Goal: Information Seeking & Learning: Check status

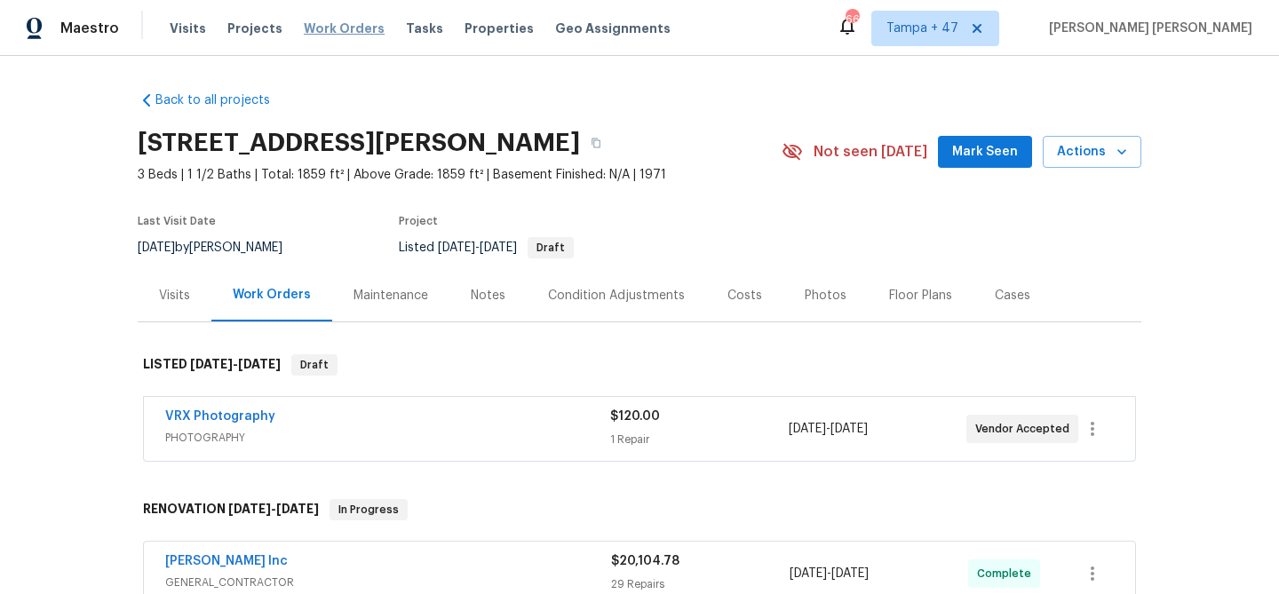
click at [337, 34] on span "Work Orders" at bounding box center [344, 29] width 81 height 18
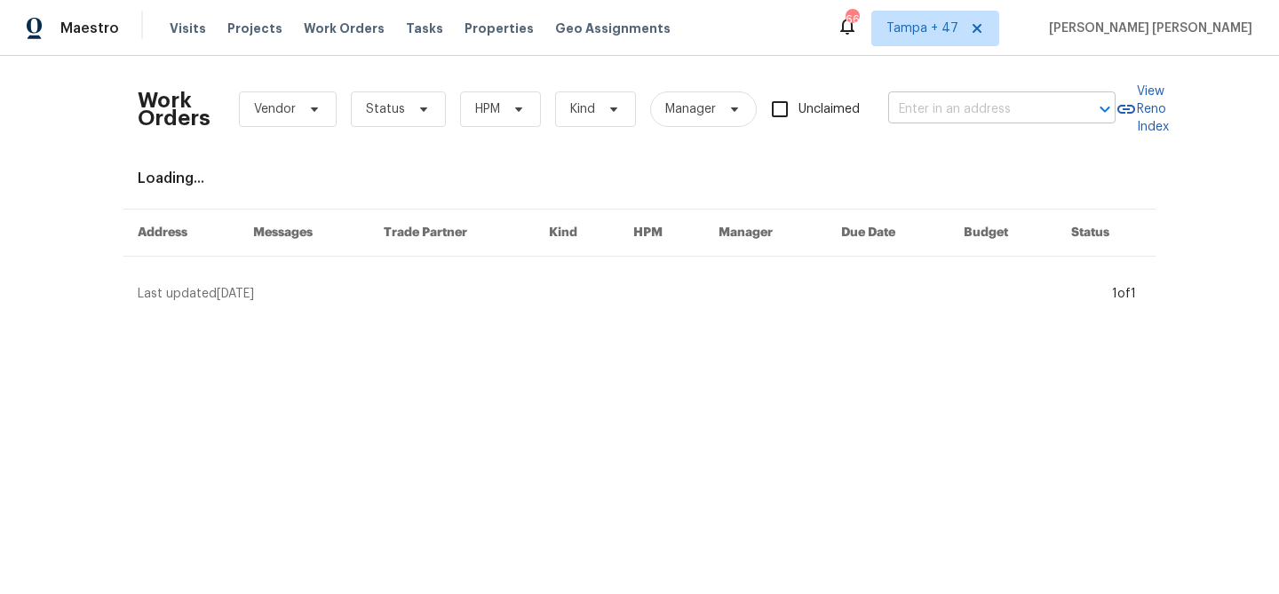
click at [910, 115] on input "text" at bounding box center [977, 110] width 178 height 28
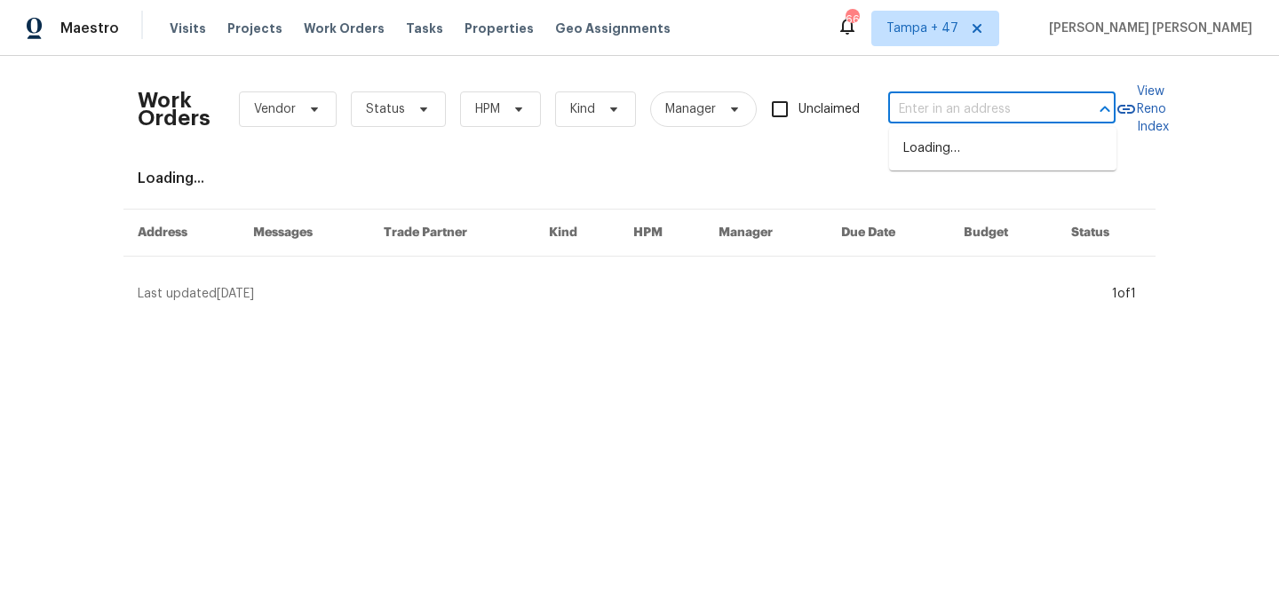
paste input "[STREET_ADDRESS][PERSON_NAME]"
type input "[STREET_ADDRESS][PERSON_NAME]"
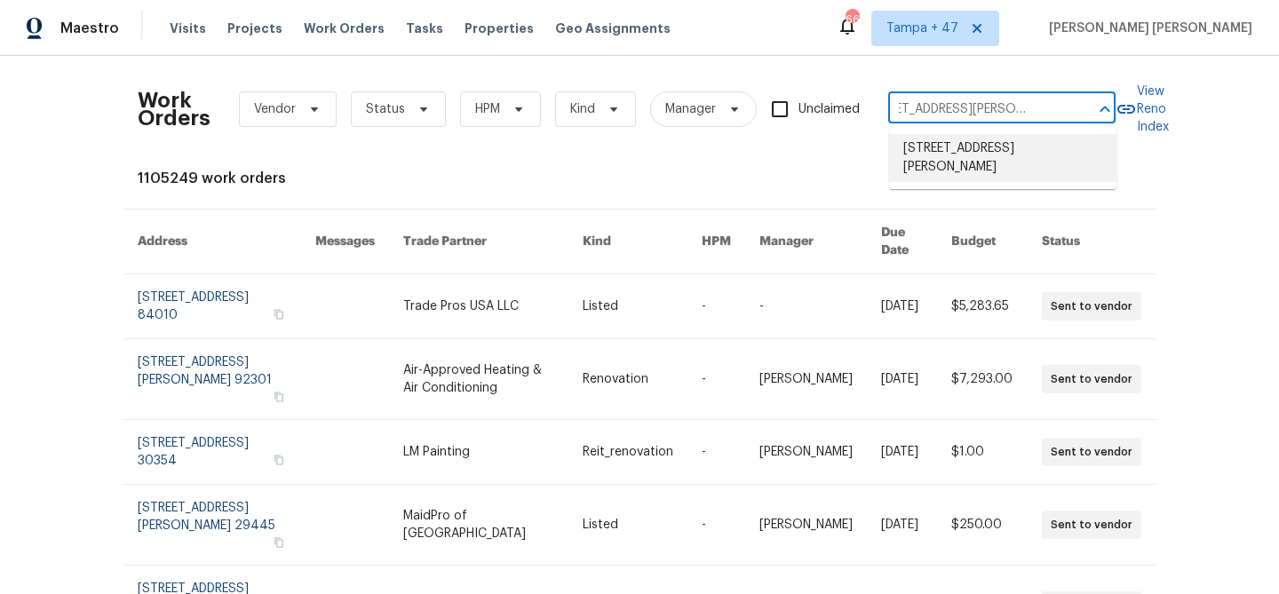
click at [925, 147] on li "[STREET_ADDRESS][PERSON_NAME]" at bounding box center [1002, 158] width 227 height 48
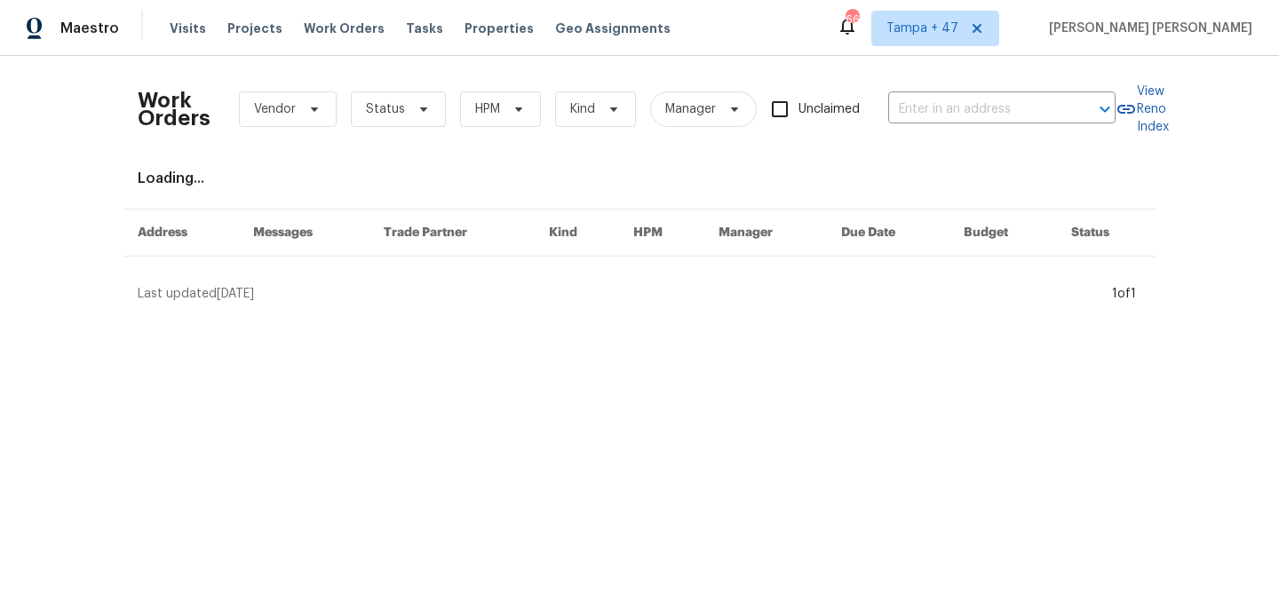
type input "[STREET_ADDRESS][PERSON_NAME]"
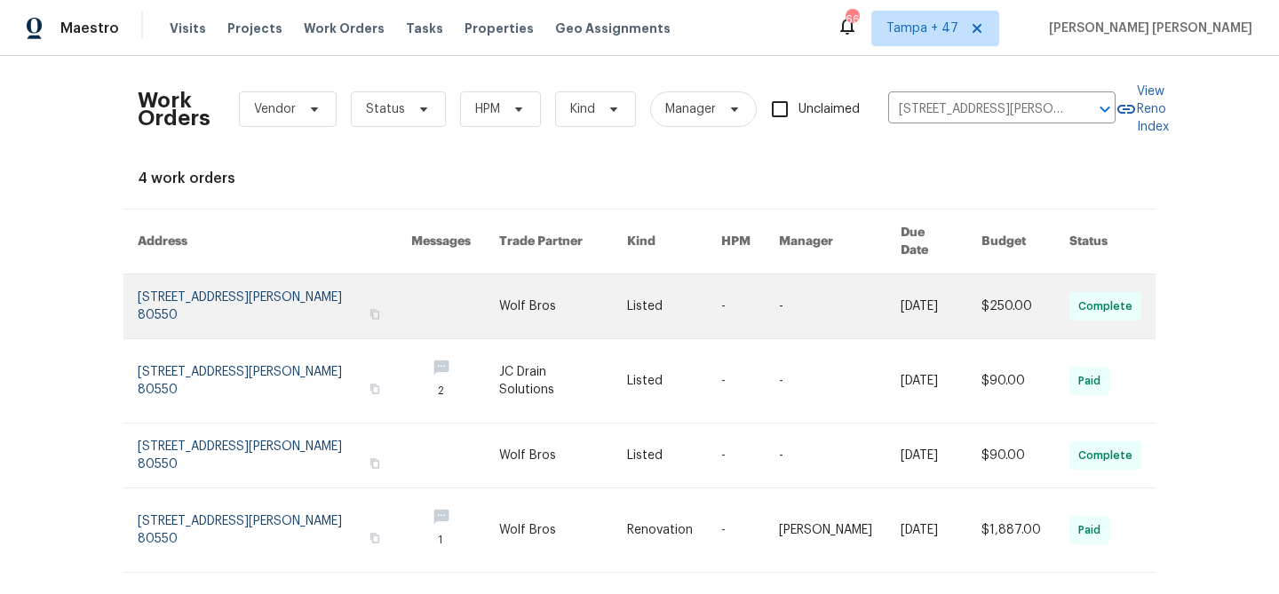
click at [843, 282] on link at bounding box center [840, 306] width 122 height 64
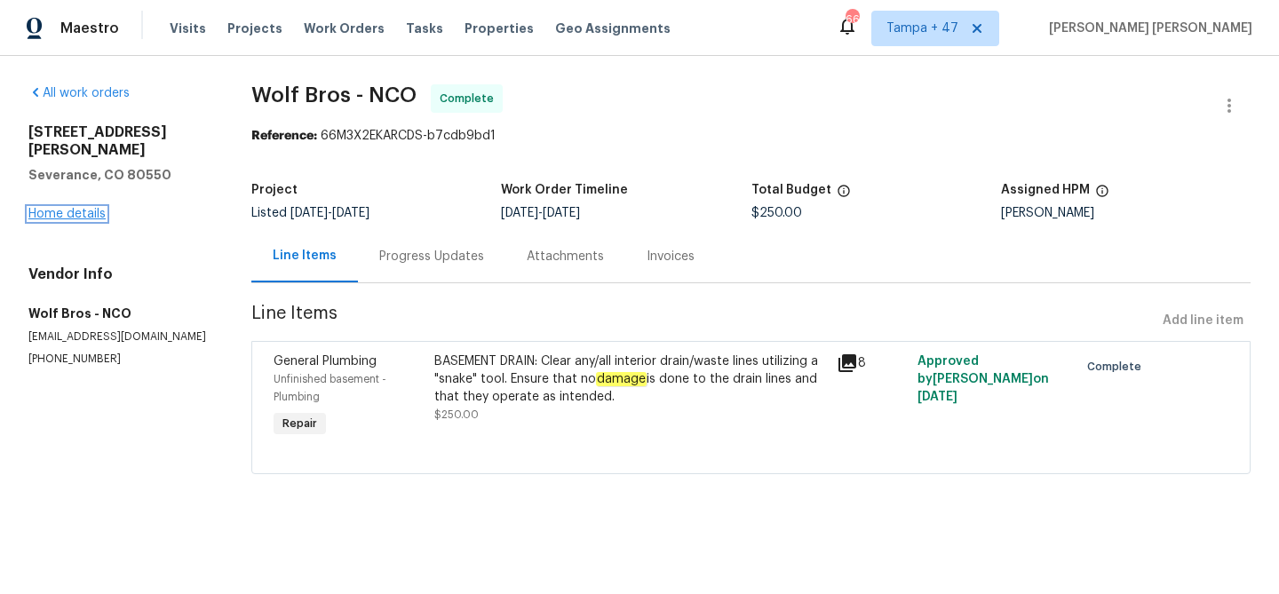
click at [83, 208] on link "Home details" at bounding box center [66, 214] width 77 height 12
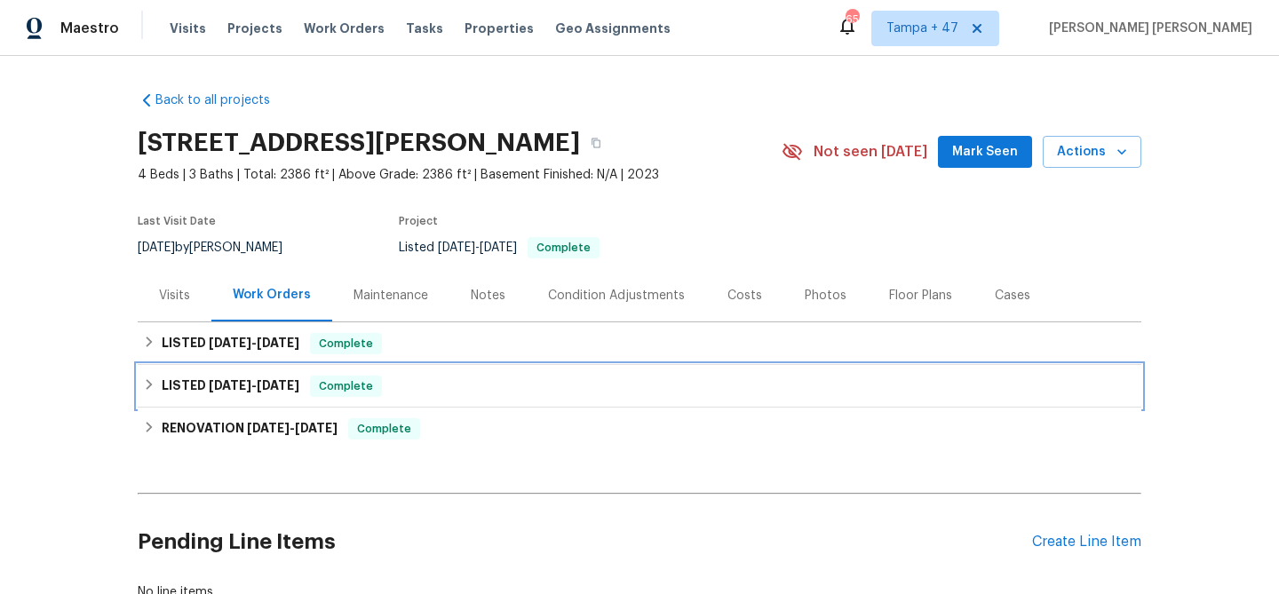
click at [295, 380] on span "[DATE]" at bounding box center [278, 385] width 43 height 12
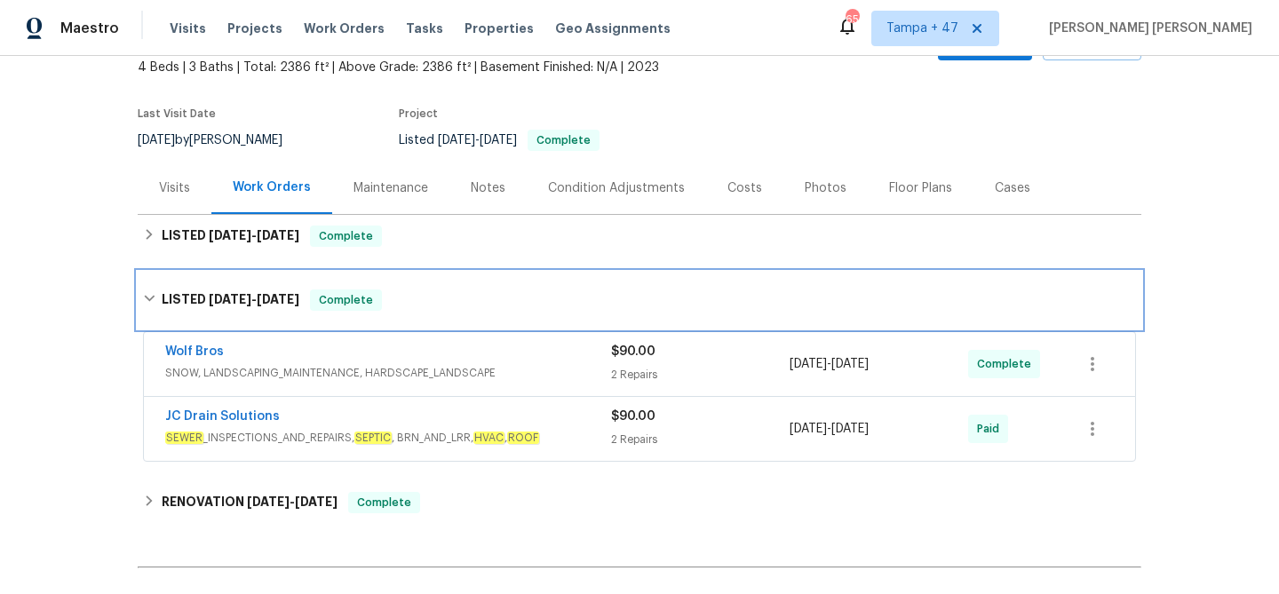
scroll to position [246, 0]
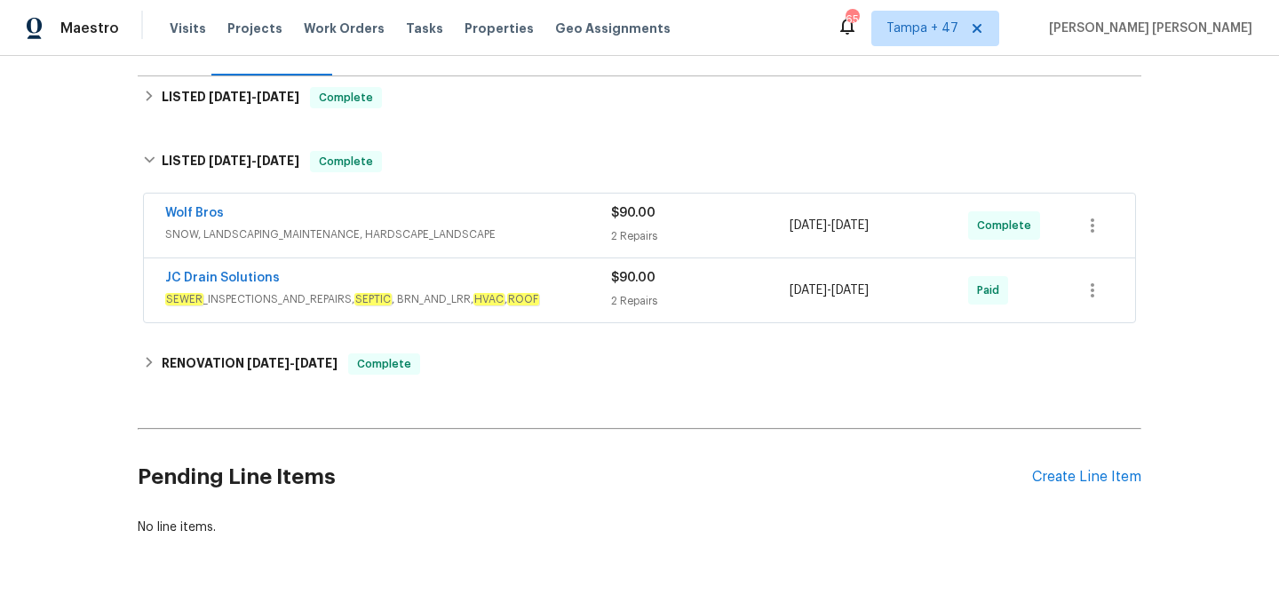
click at [507, 302] on span "SEWER _INSPECTIONS_AND_REPAIRS, SEPTIC , BRN_AND_LRR, HVAC , ROOF" at bounding box center [388, 299] width 446 height 18
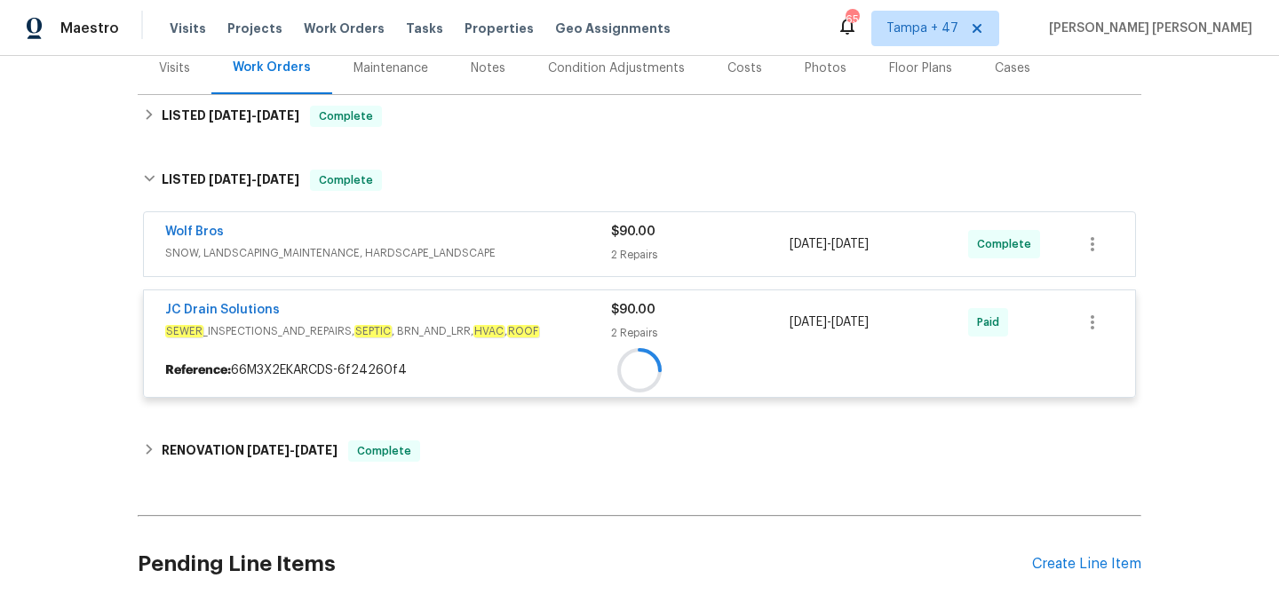
scroll to position [221, 0]
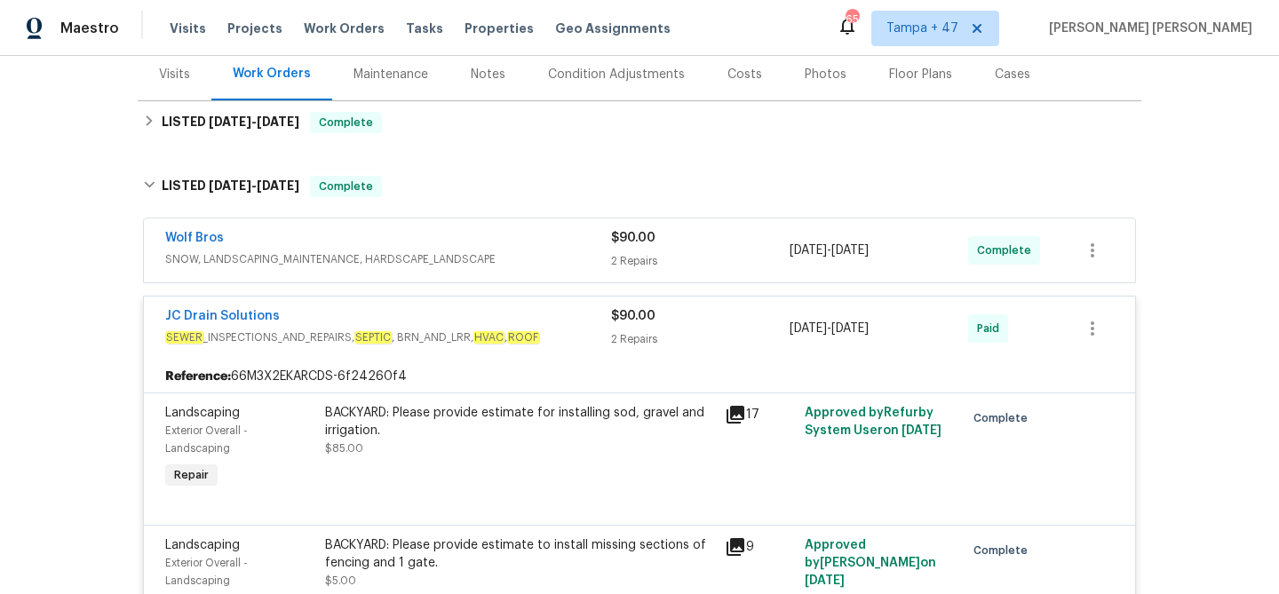
click at [556, 241] on div "Wolf Bros" at bounding box center [388, 239] width 446 height 21
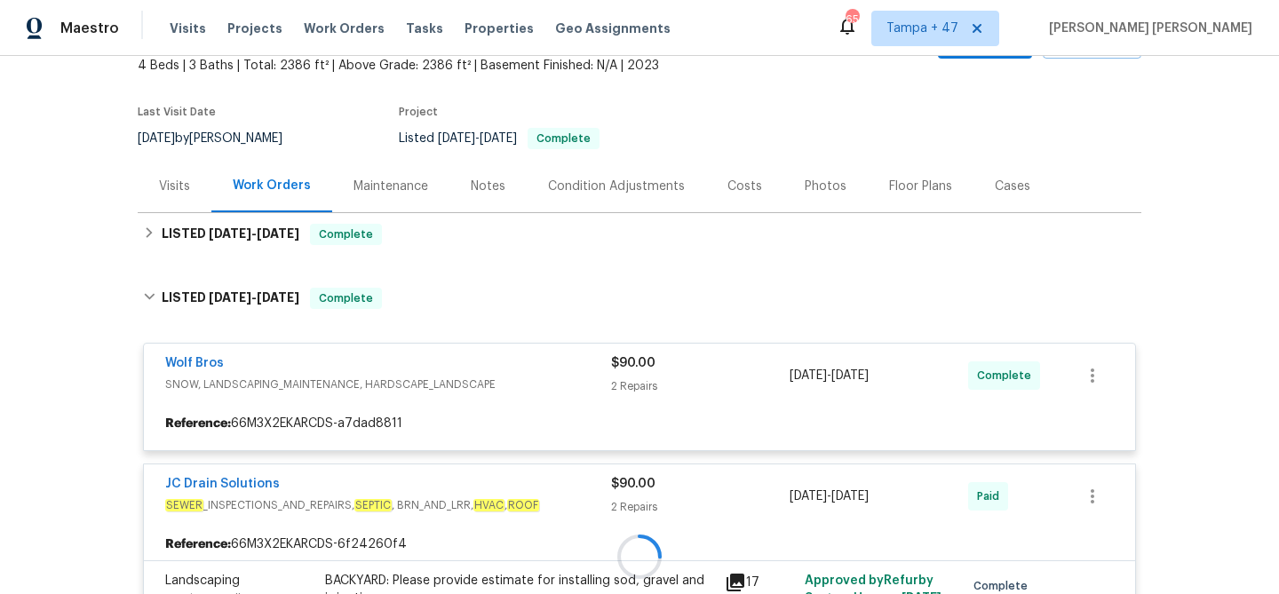
scroll to position [106, 0]
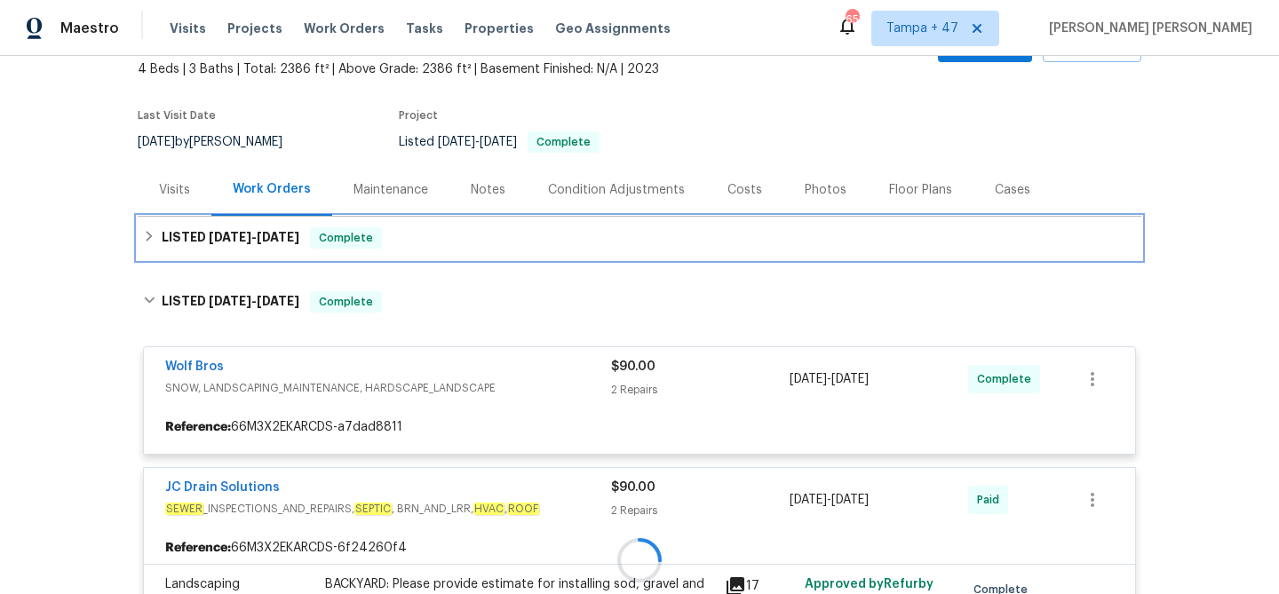
click at [406, 230] on div "LISTED [DATE] - [DATE] Complete" at bounding box center [639, 237] width 993 height 21
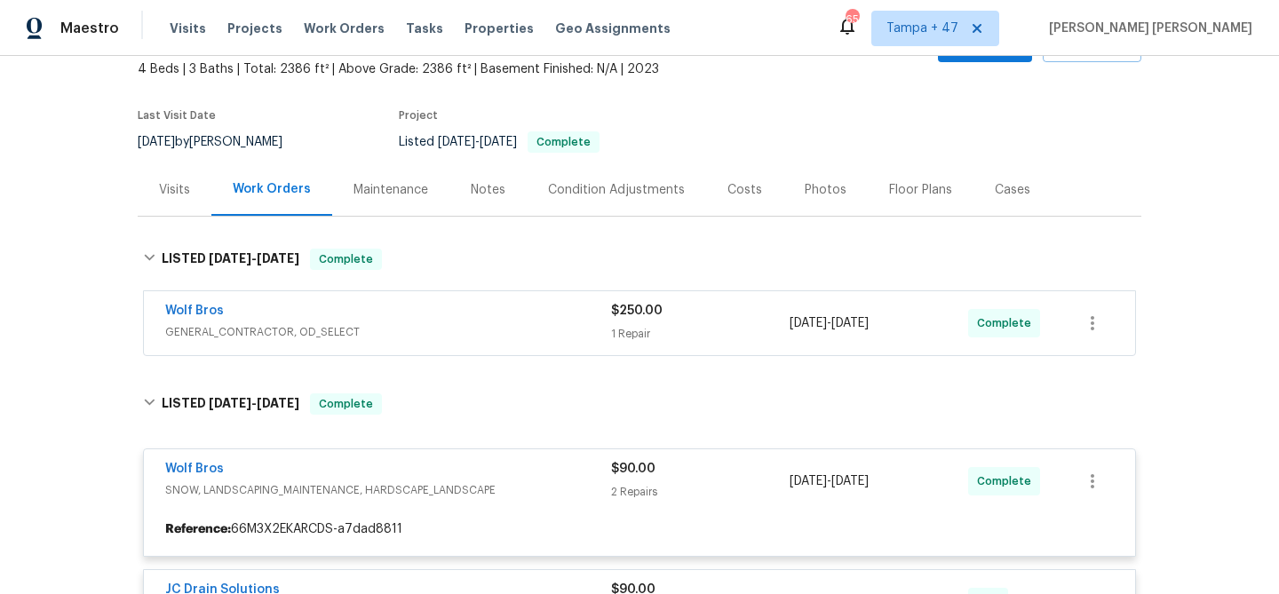
click at [495, 320] on div "Wolf Bros" at bounding box center [388, 312] width 446 height 21
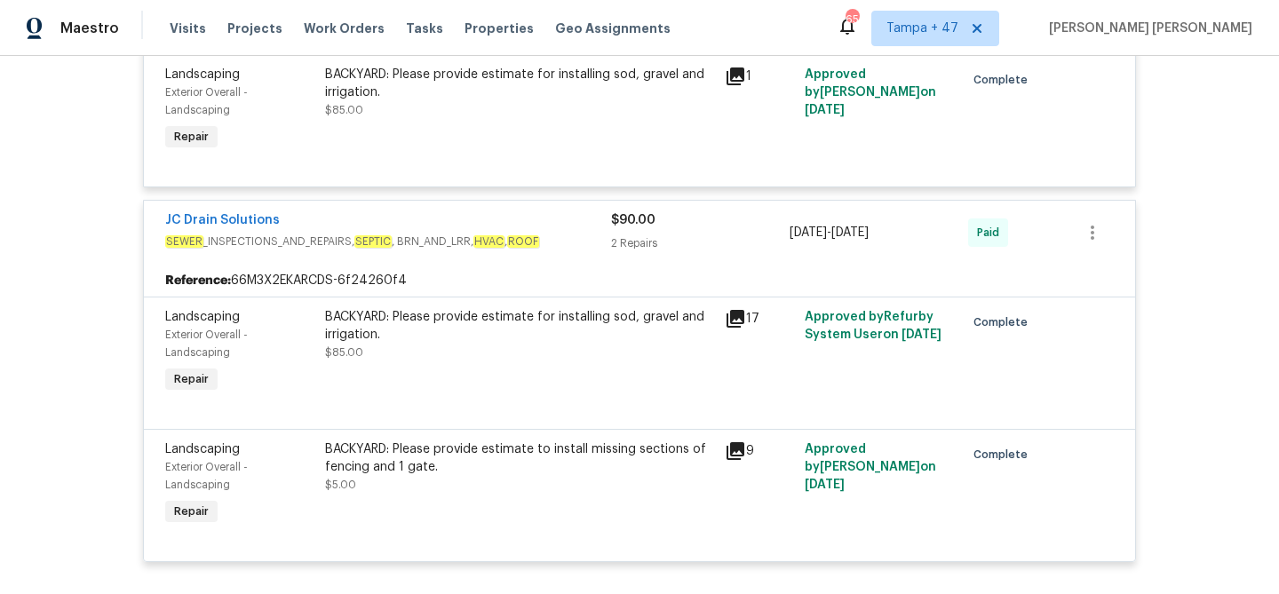
scroll to position [903, 0]
click at [348, 26] on span "Work Orders" at bounding box center [344, 29] width 81 height 18
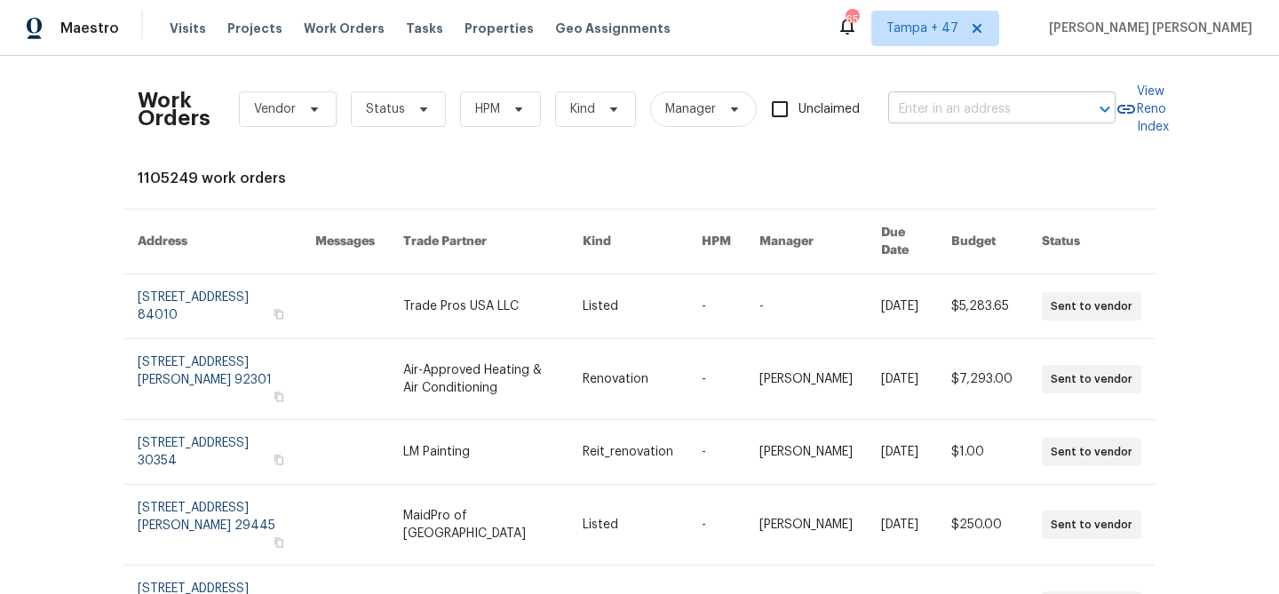
click at [960, 102] on input "text" at bounding box center [977, 110] width 178 height 28
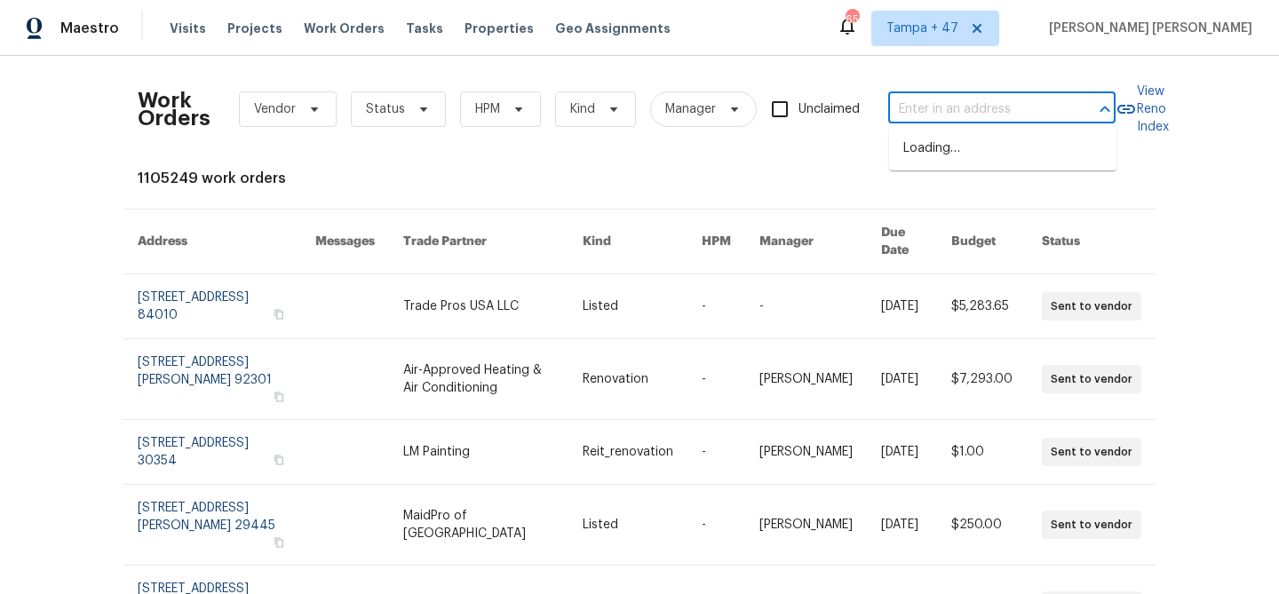
paste input "[STREET_ADDRESS][PERSON_NAME]"
type input "[STREET_ADDRESS][PERSON_NAME]"
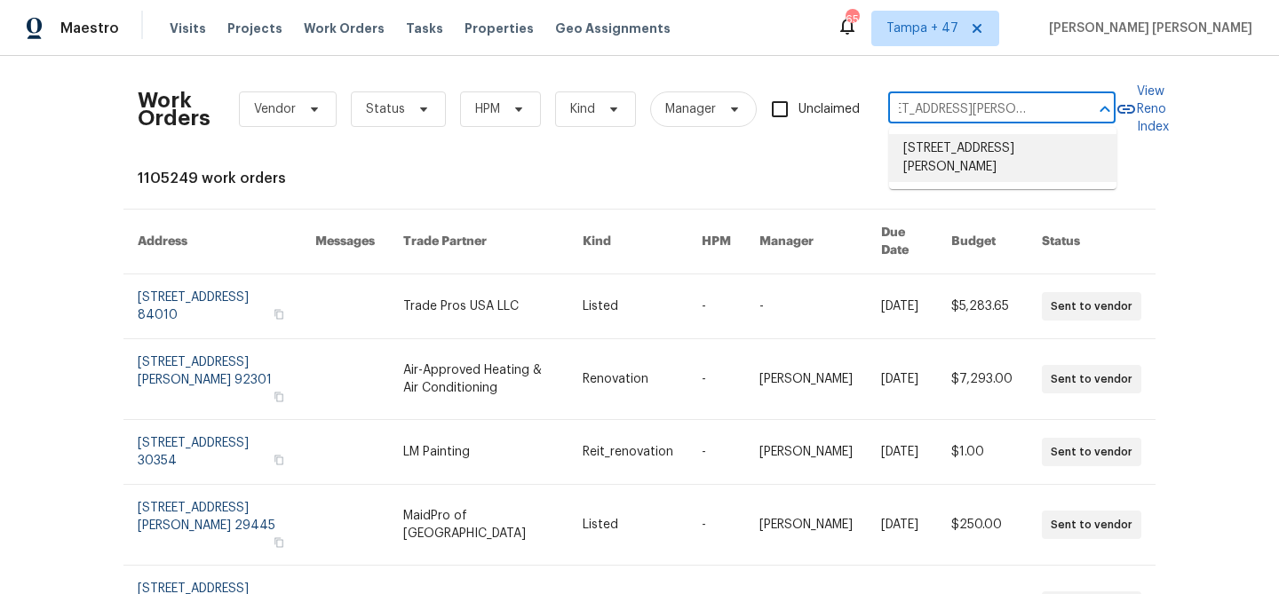
click at [988, 170] on li "[STREET_ADDRESS][PERSON_NAME]" at bounding box center [1002, 158] width 227 height 48
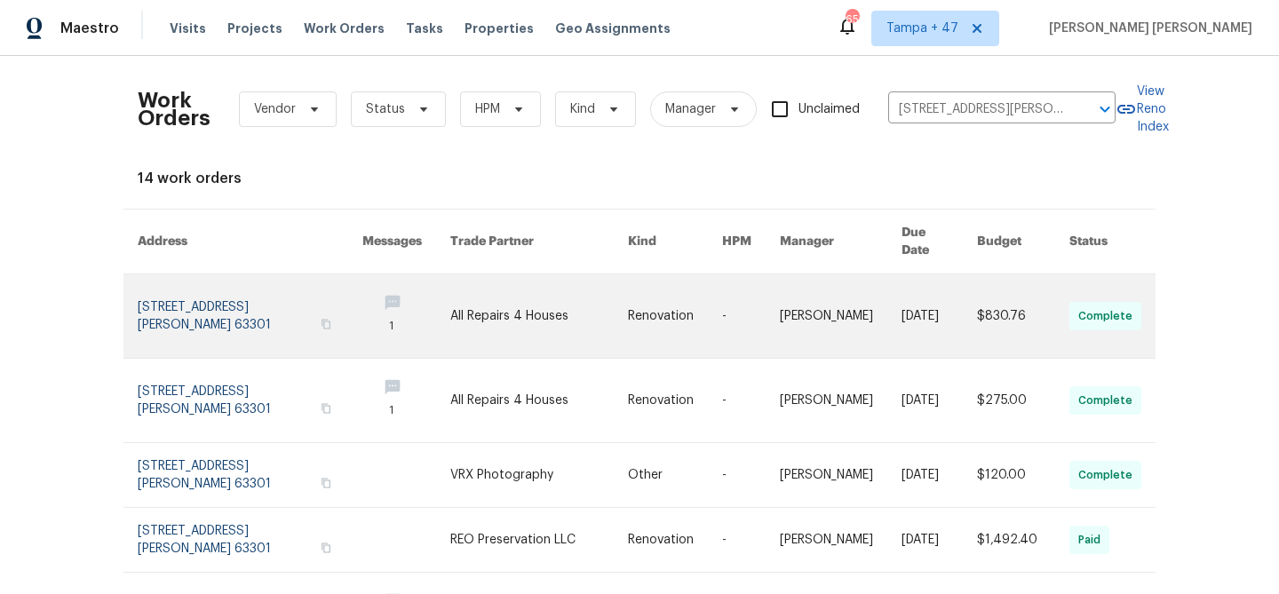
click at [914, 279] on link at bounding box center [938, 315] width 75 height 83
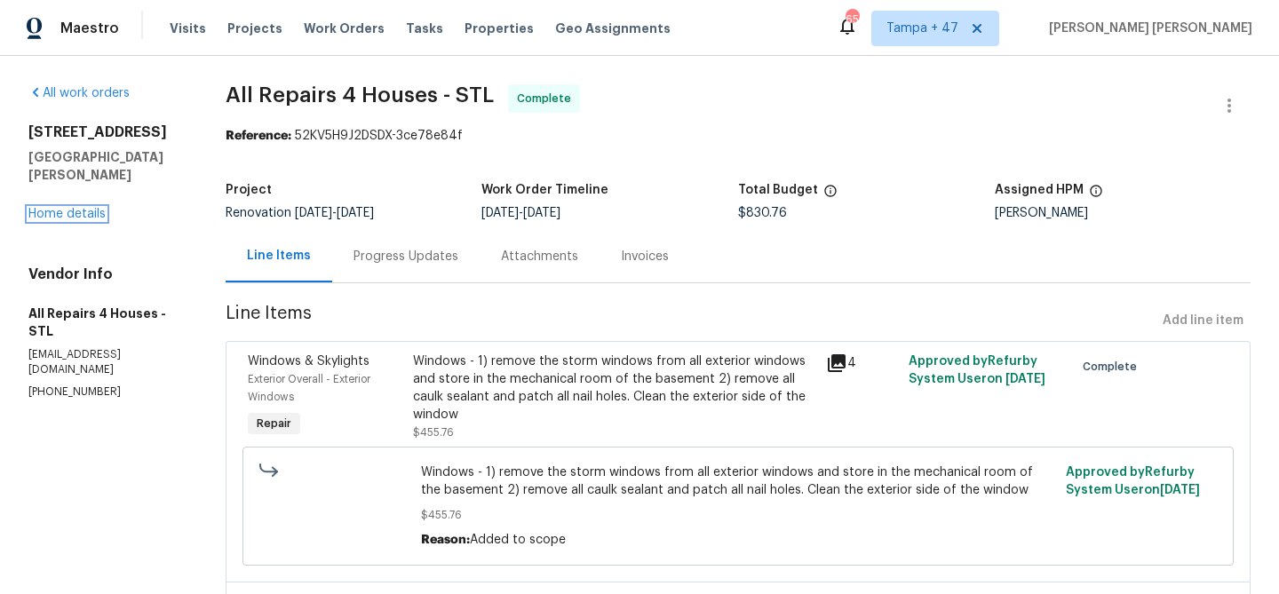
click at [81, 208] on link "Home details" at bounding box center [66, 214] width 77 height 12
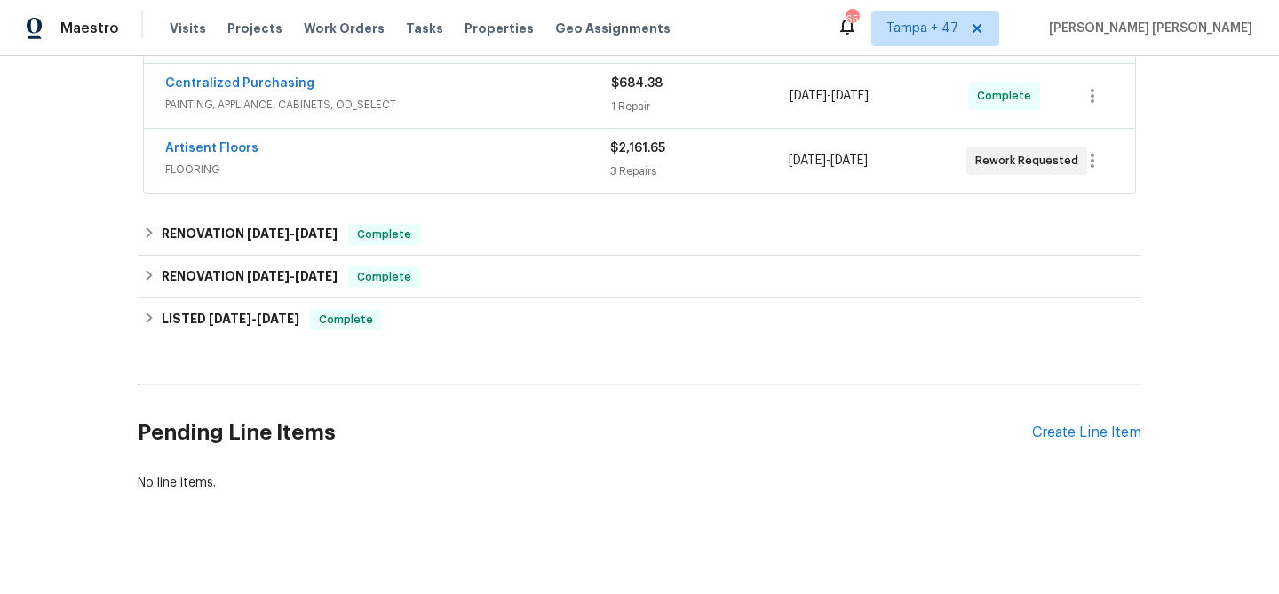
scroll to position [935, 0]
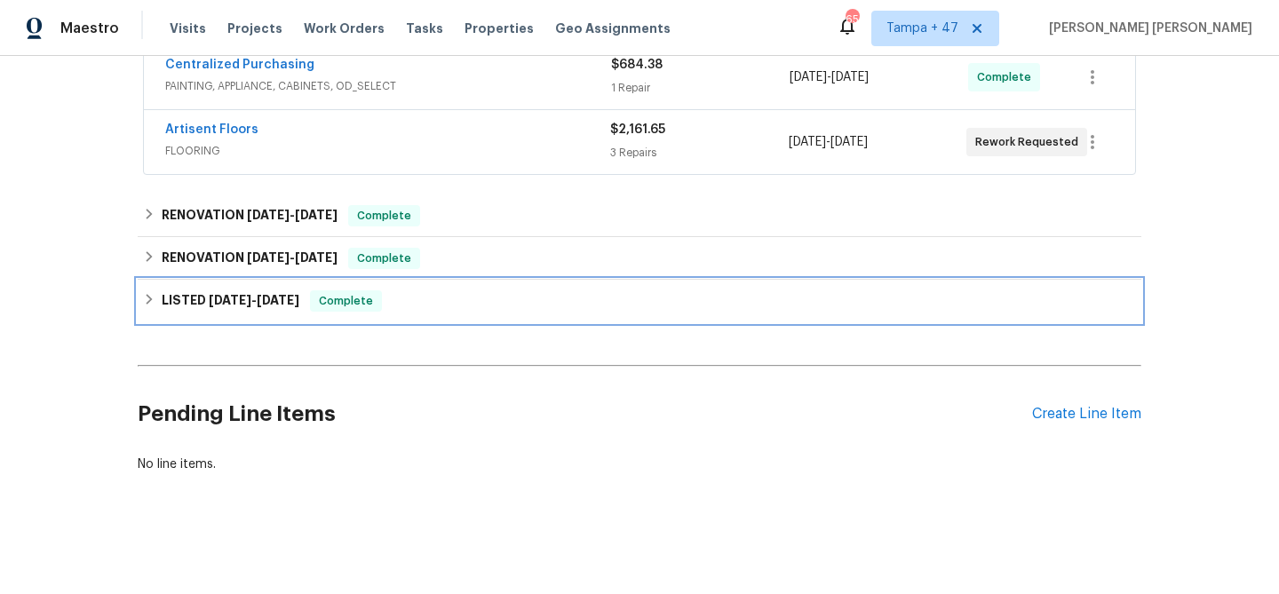
click at [334, 296] on span "Complete" at bounding box center [346, 301] width 68 height 18
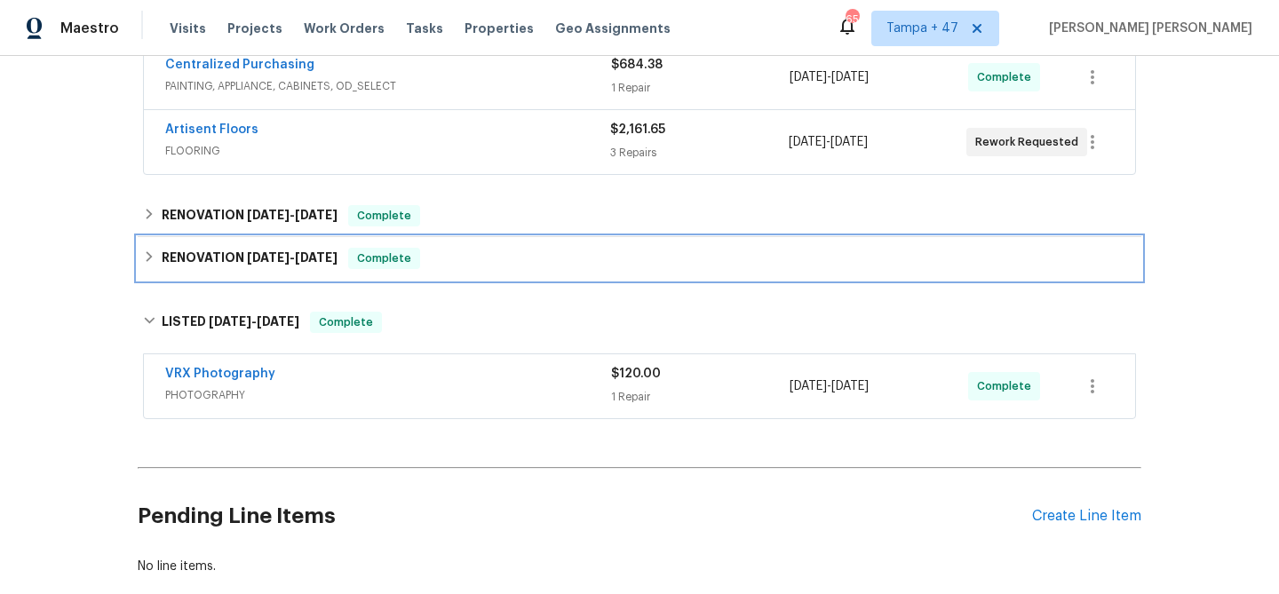
click at [370, 250] on span "Complete" at bounding box center [384, 259] width 68 height 18
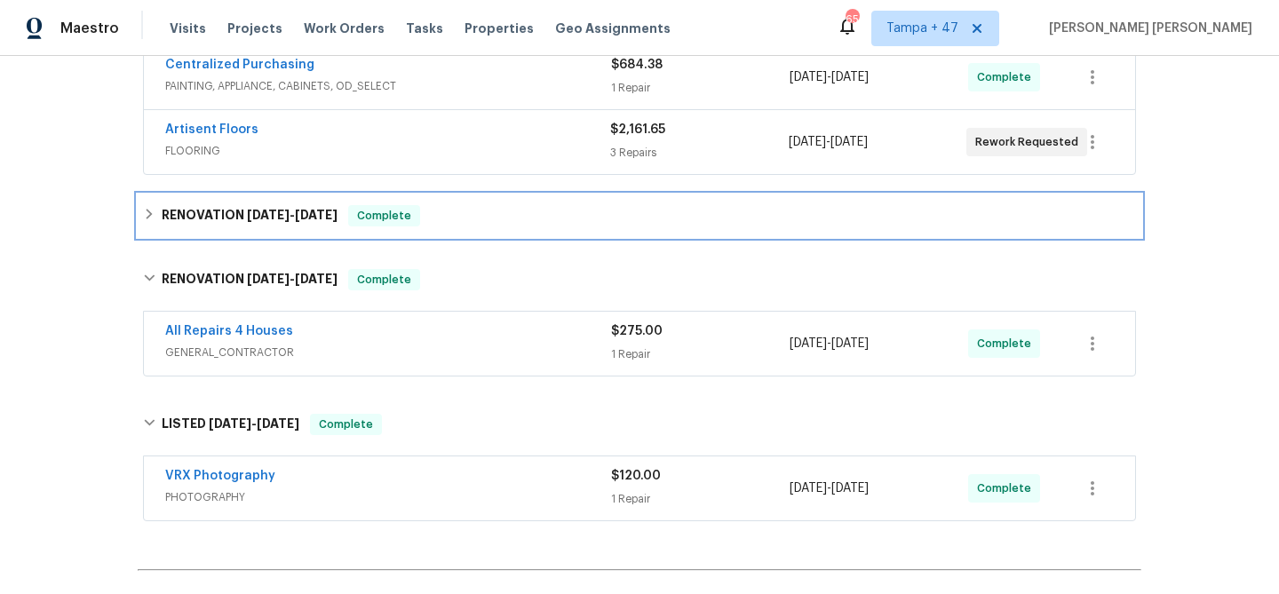
click at [401, 209] on span "Complete" at bounding box center [384, 216] width 68 height 18
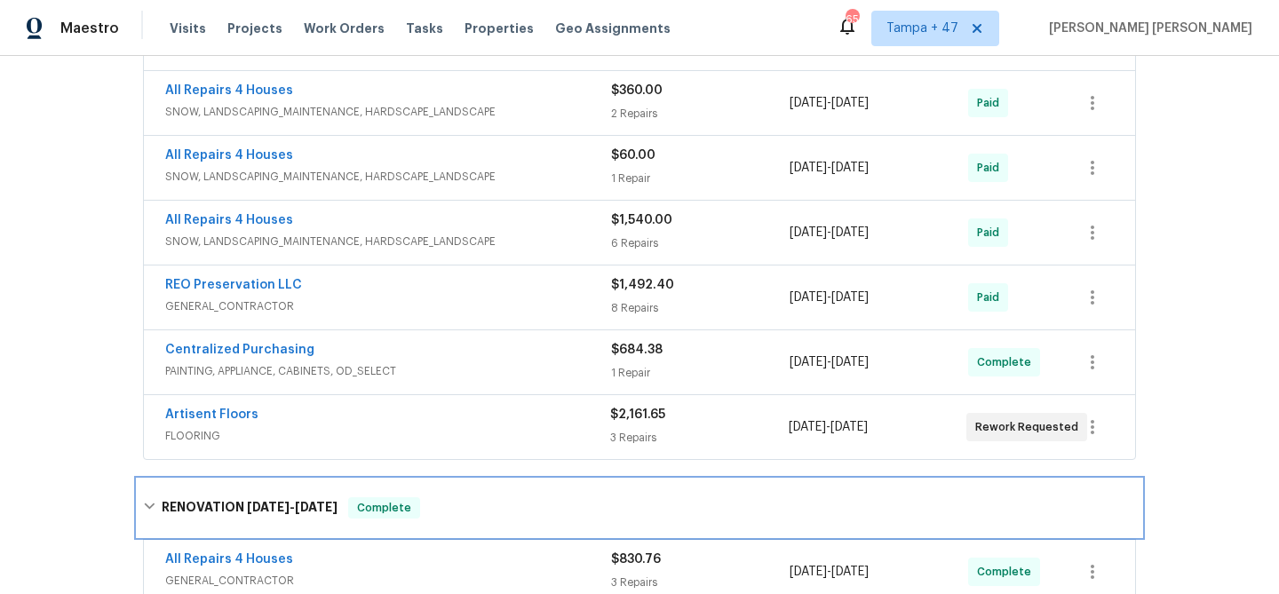
scroll to position [1227, 0]
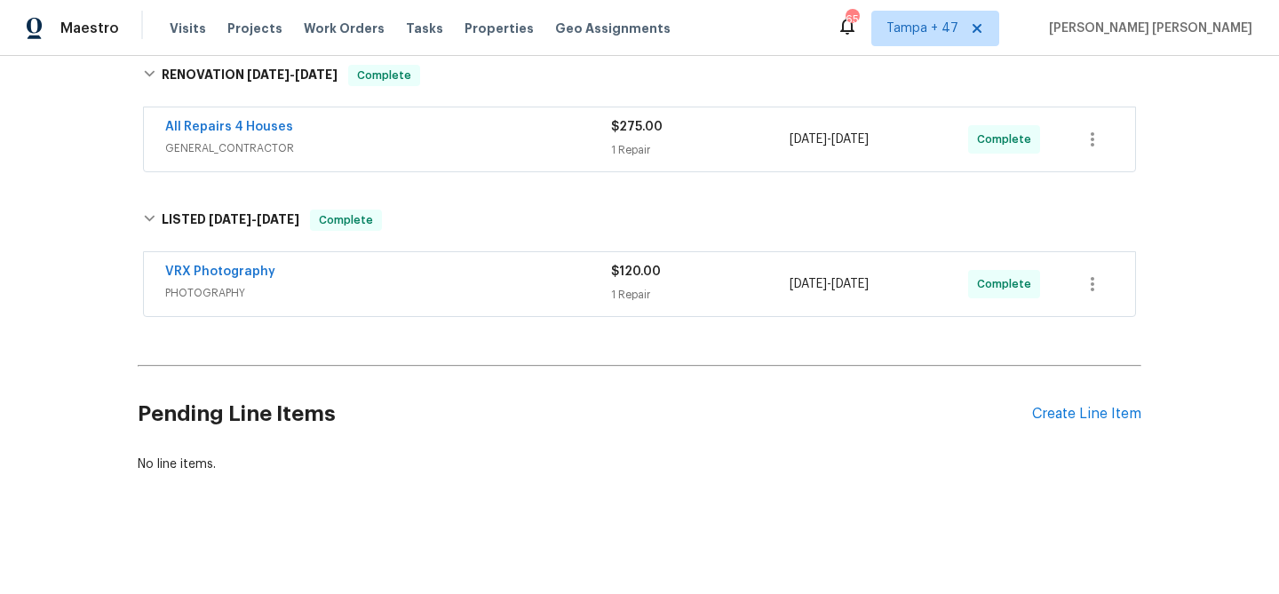
click at [453, 294] on span "PHOTOGRAPHY" at bounding box center [388, 293] width 446 height 18
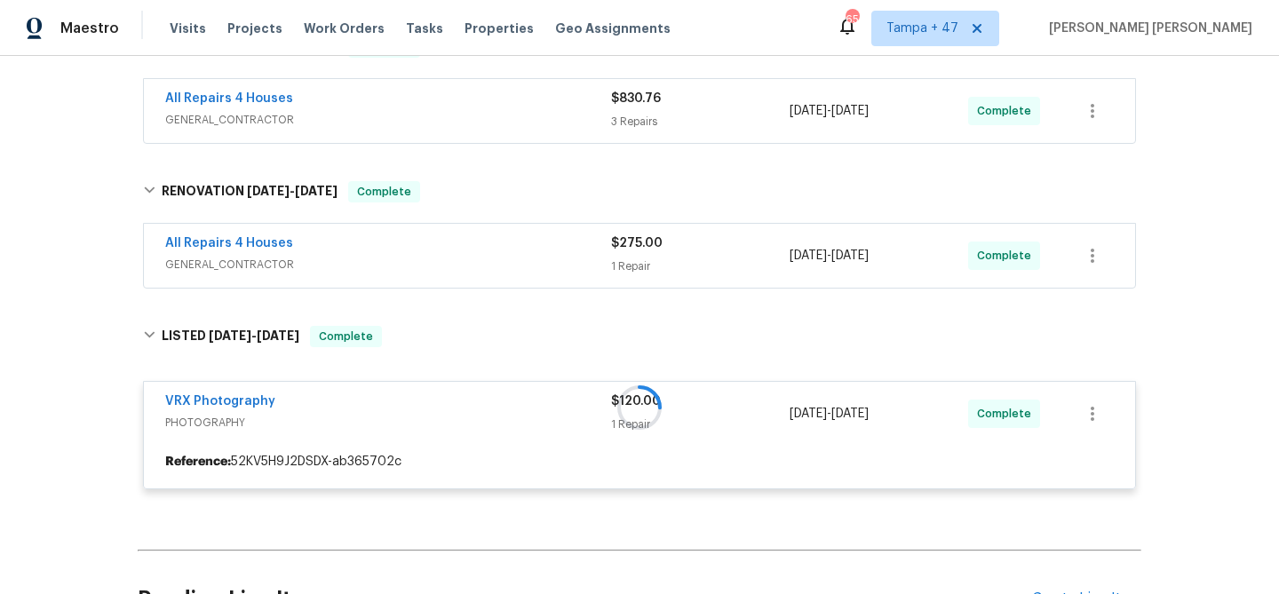
click at [490, 252] on div "All Repairs 4 Houses" at bounding box center [388, 244] width 446 height 21
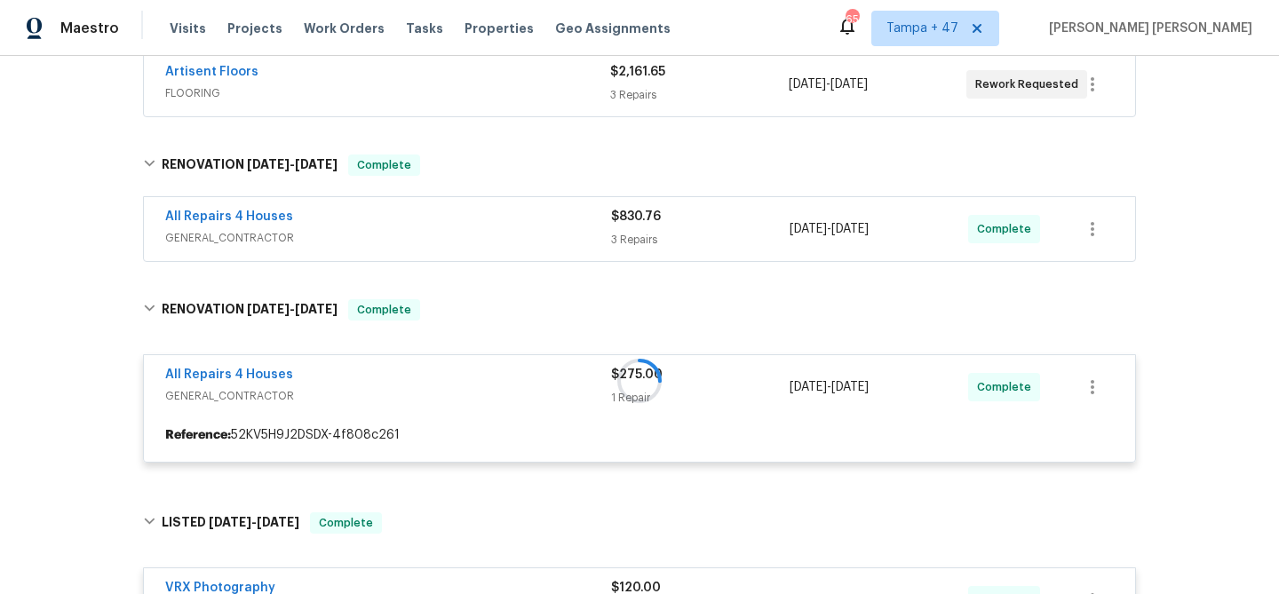
click at [513, 227] on div "All Repairs 4 Houses" at bounding box center [388, 218] width 446 height 21
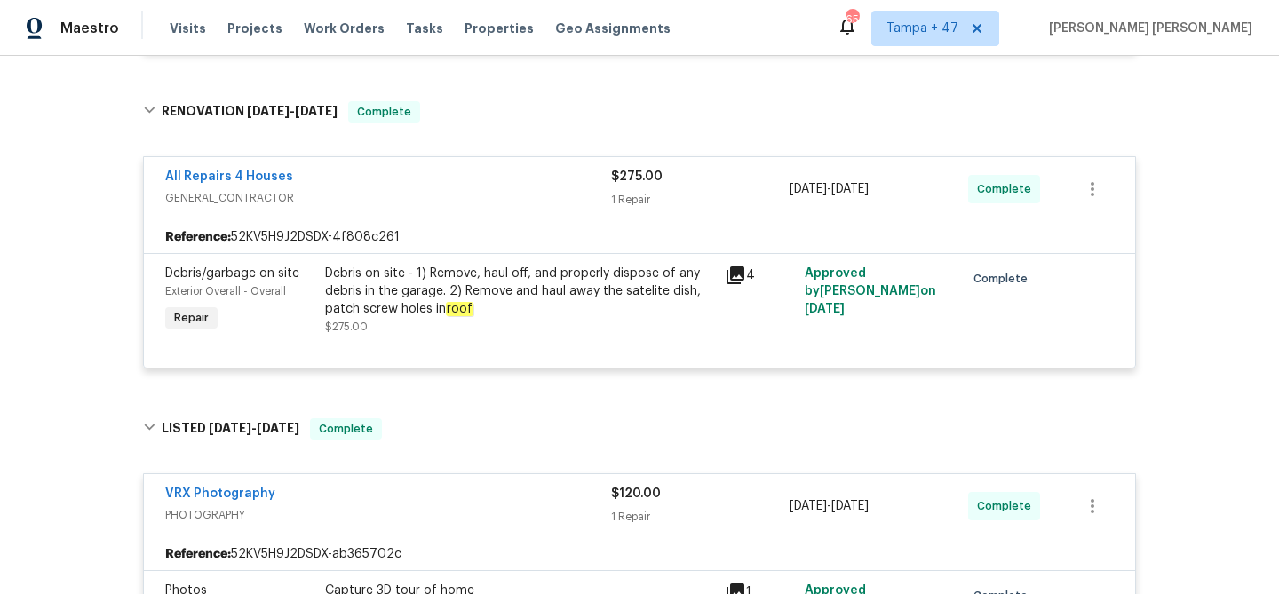
scroll to position [1496, 0]
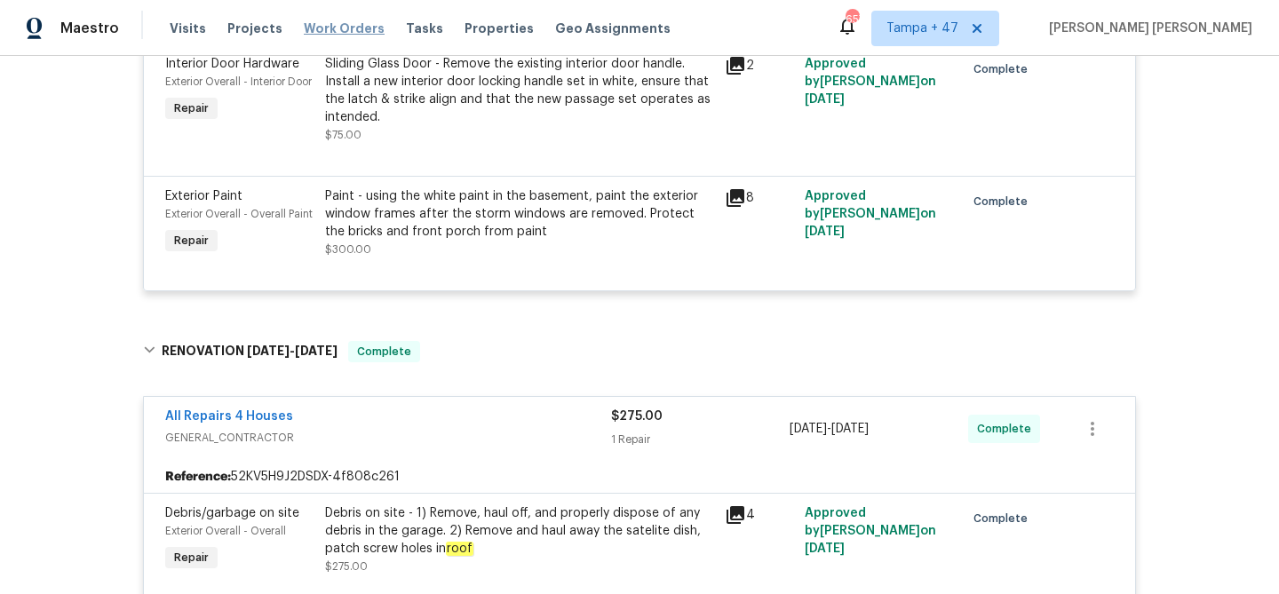
click at [319, 28] on span "Work Orders" at bounding box center [344, 29] width 81 height 18
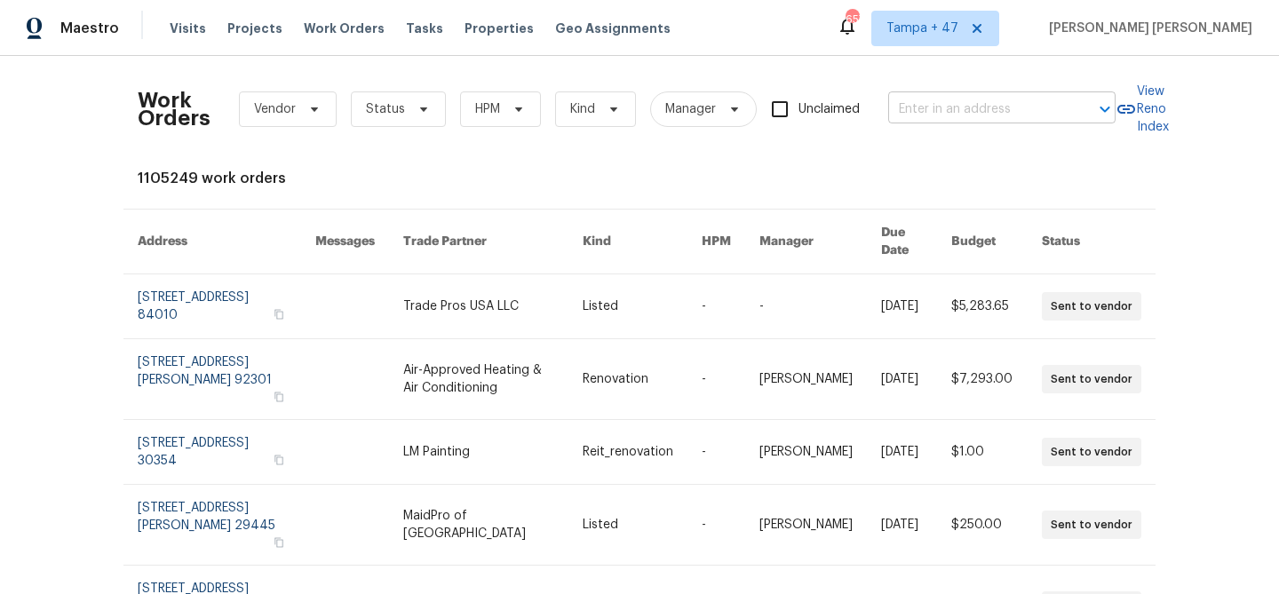
click at [927, 107] on input "text" at bounding box center [977, 110] width 178 height 28
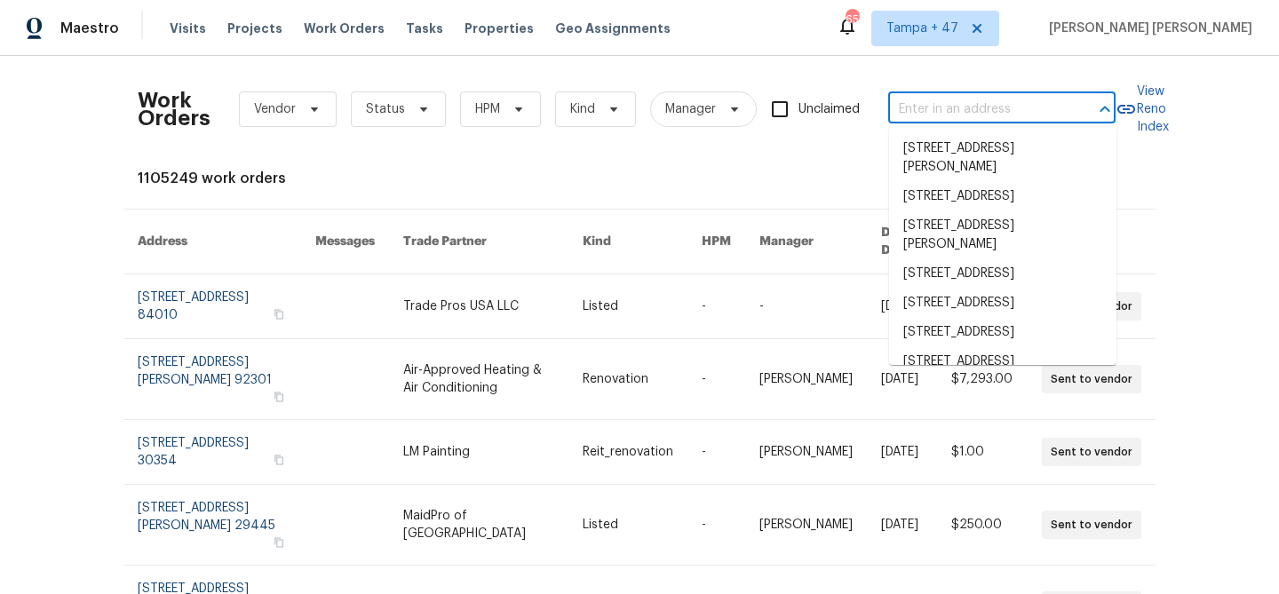
paste input "[STREET_ADDRESS]"
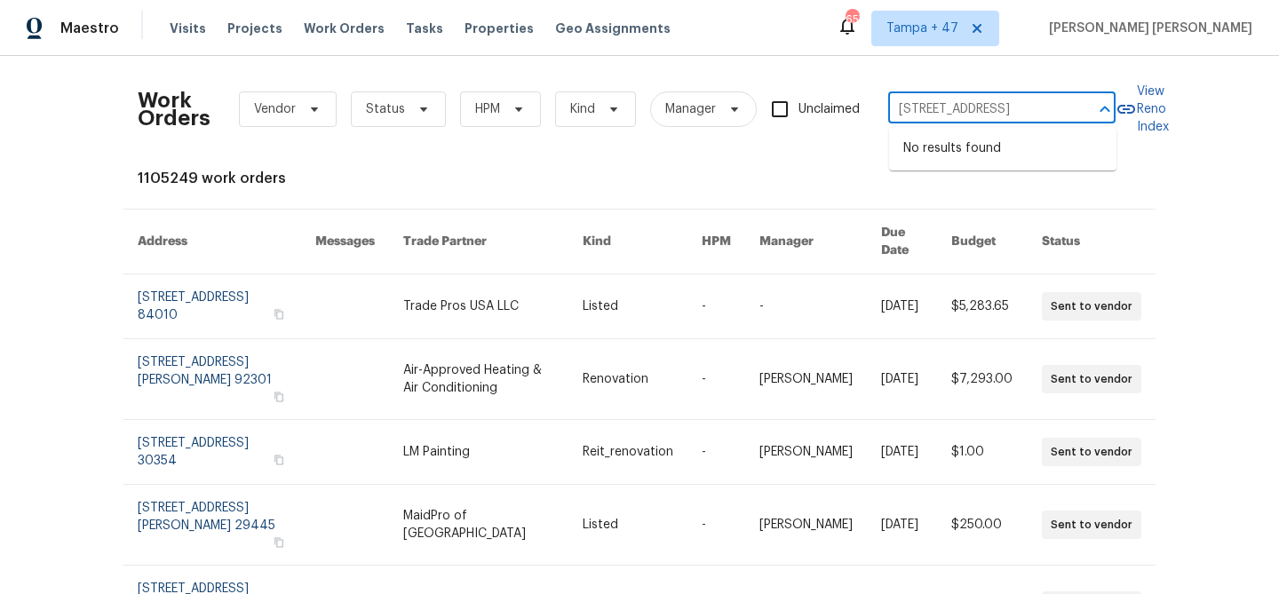
click at [944, 108] on input "[STREET_ADDRESS]" at bounding box center [977, 110] width 178 height 28
type input "[STREET_ADDRESS]"
click at [997, 193] on li "[STREET_ADDRESS]" at bounding box center [1002, 177] width 227 height 29
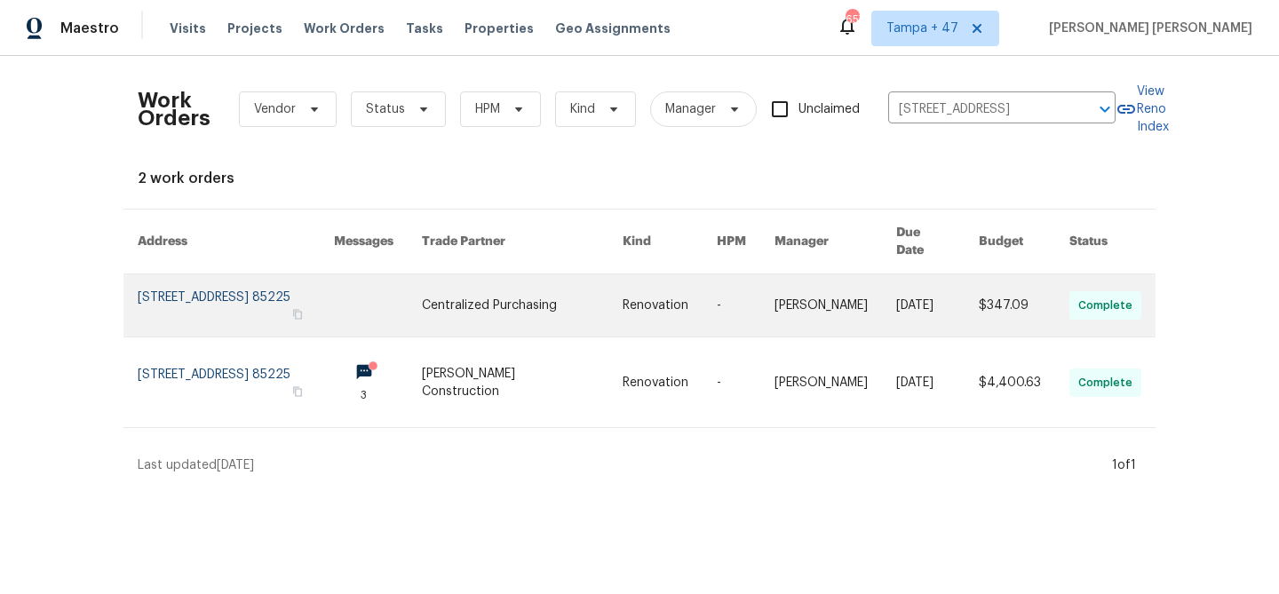
click at [968, 274] on link at bounding box center [937, 305] width 83 height 62
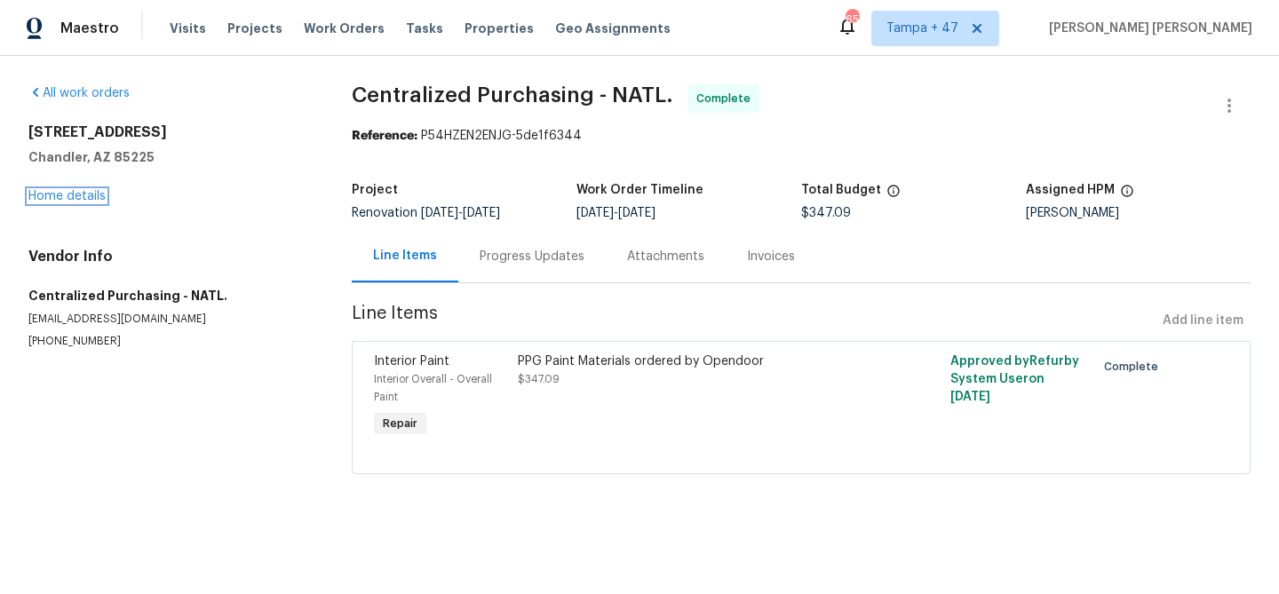
click at [84, 194] on link "Home details" at bounding box center [66, 196] width 77 height 12
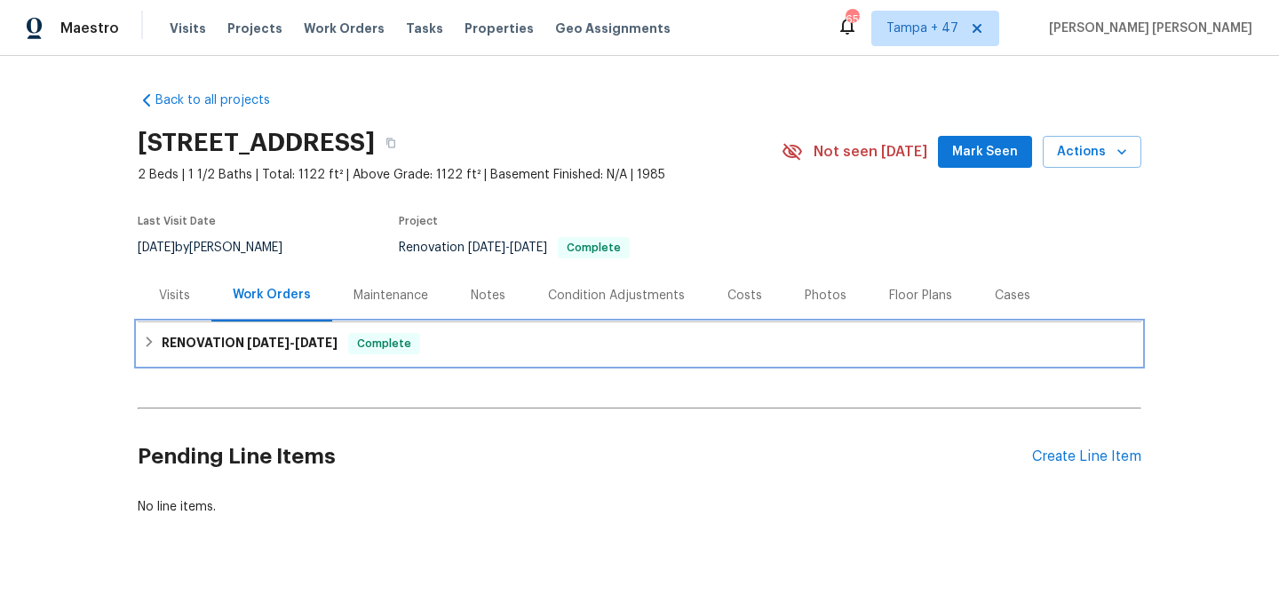
click at [384, 327] on div "RENOVATION [DATE] - [DATE] Complete" at bounding box center [640, 343] width 1004 height 43
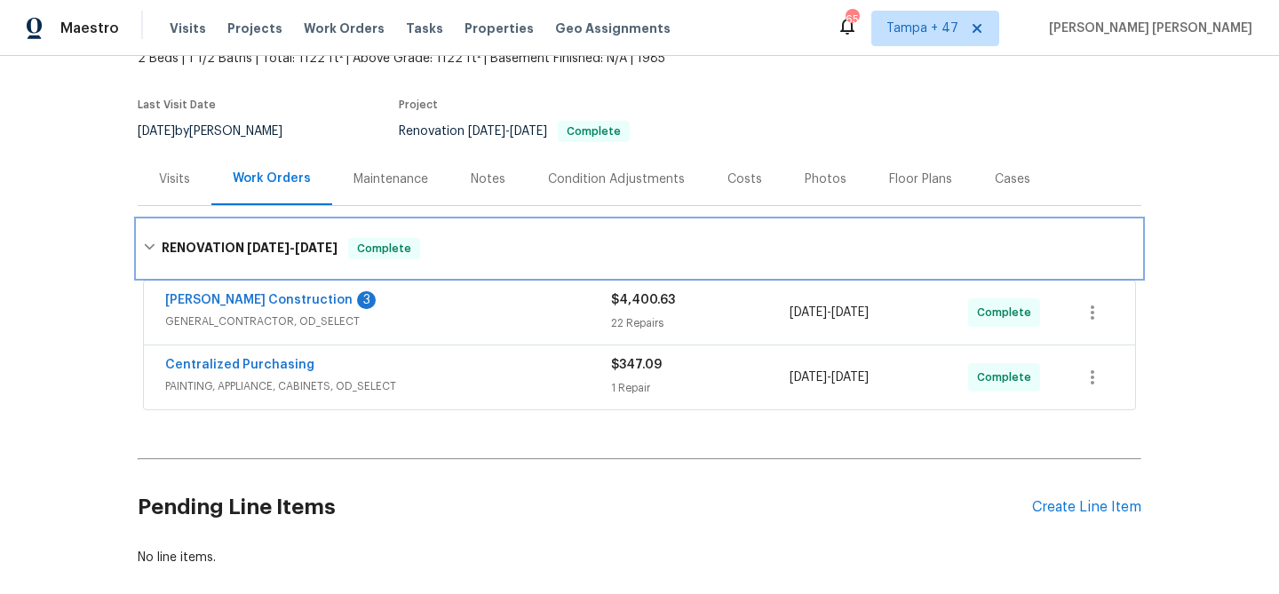
scroll to position [135, 0]
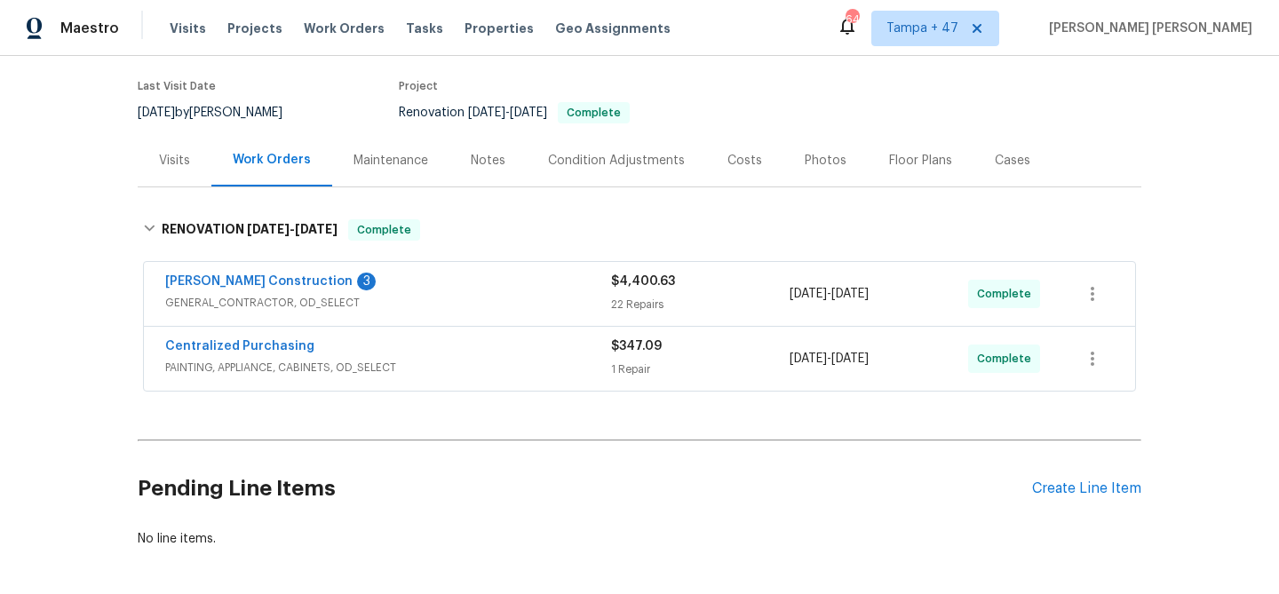
click at [172, 173] on div "Visits" at bounding box center [175, 160] width 74 height 52
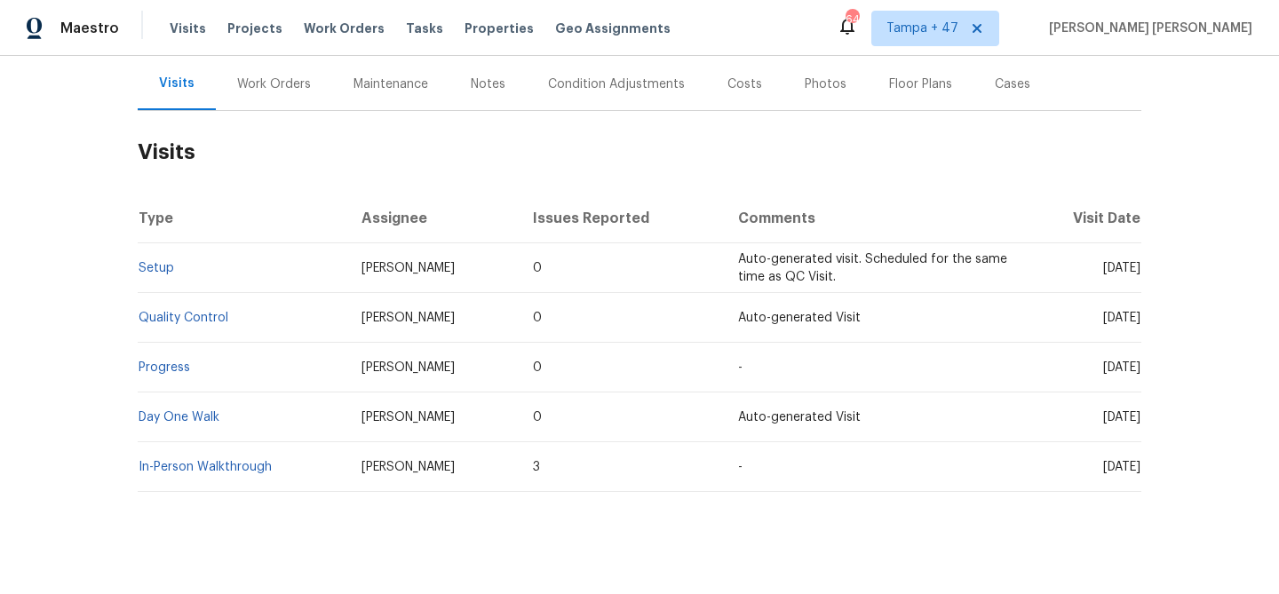
scroll to position [229, 0]
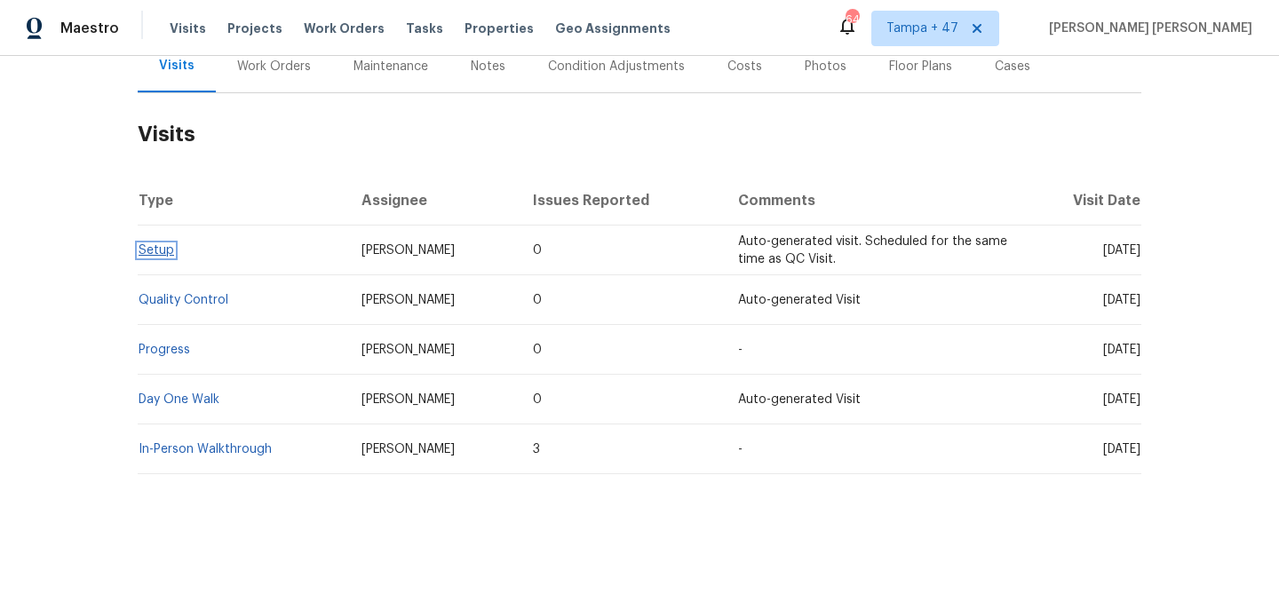
click at [149, 255] on link "Setup" at bounding box center [157, 250] width 36 height 12
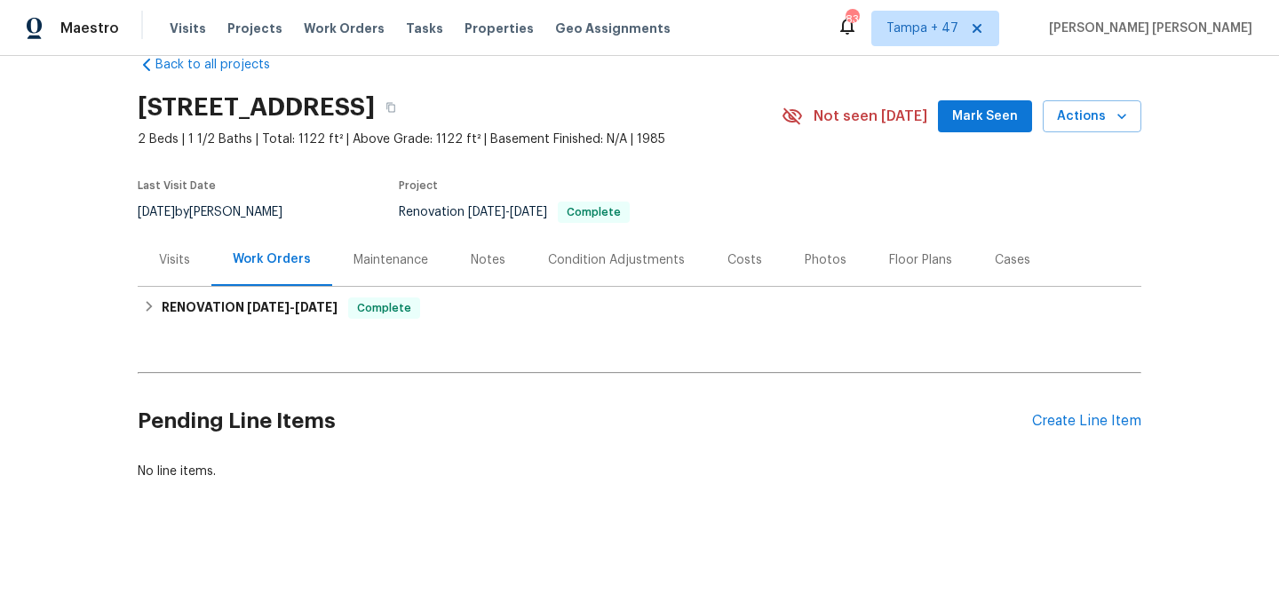
scroll to position [43, 0]
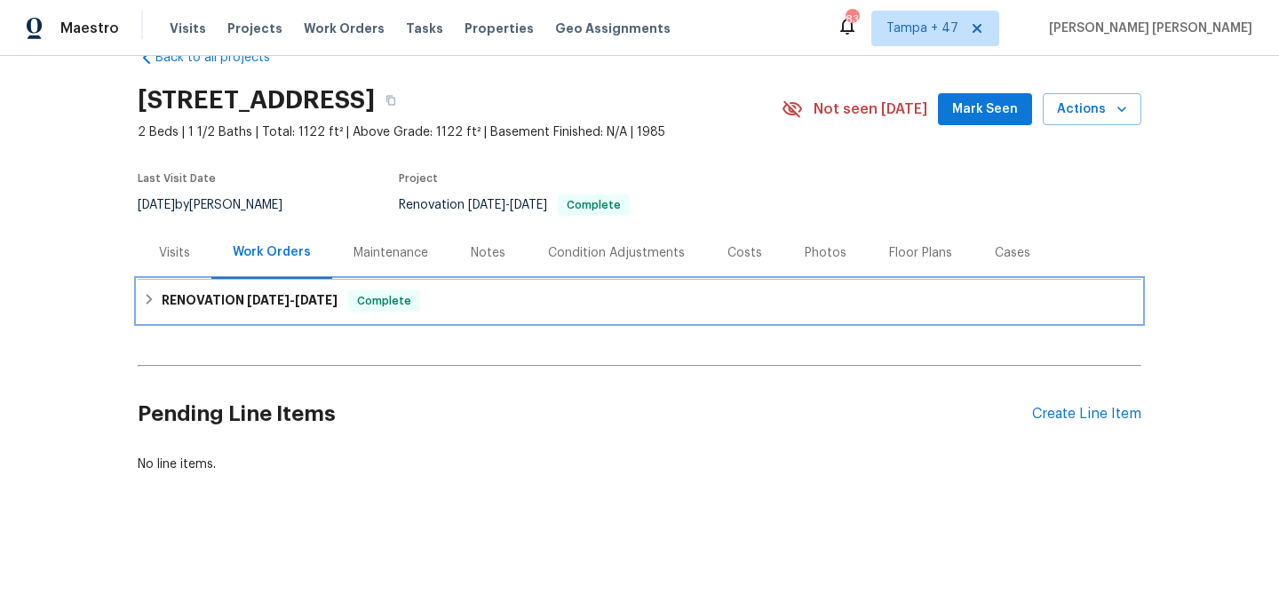
click at [337, 294] on span "[DATE]" at bounding box center [316, 300] width 43 height 12
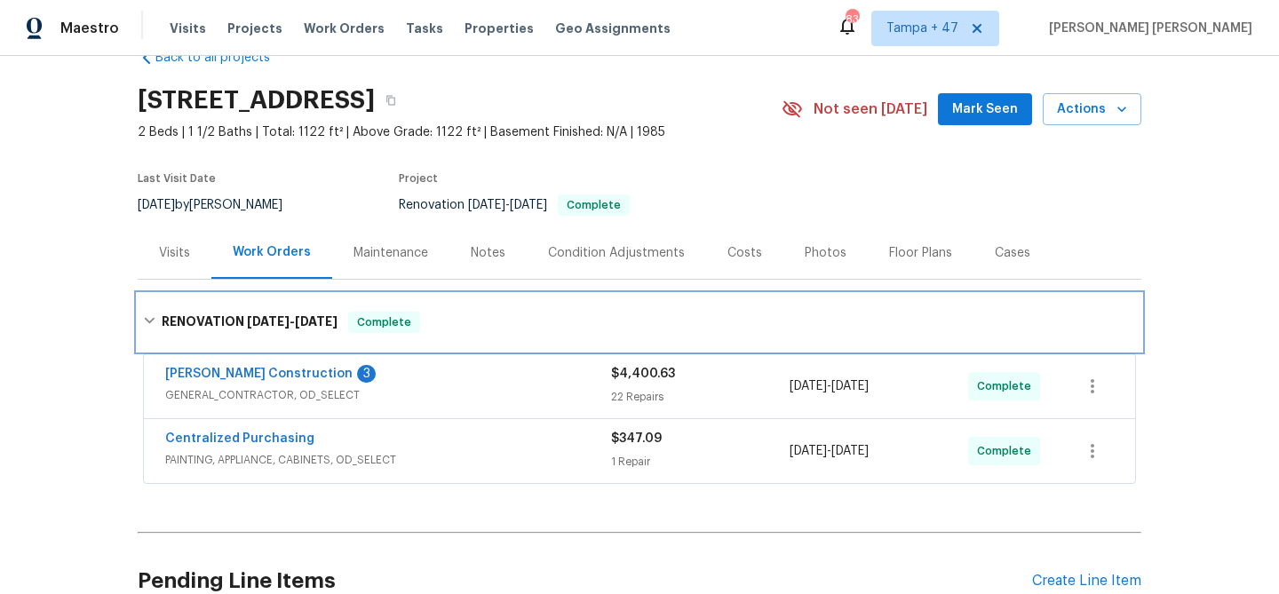
scroll to position [108, 0]
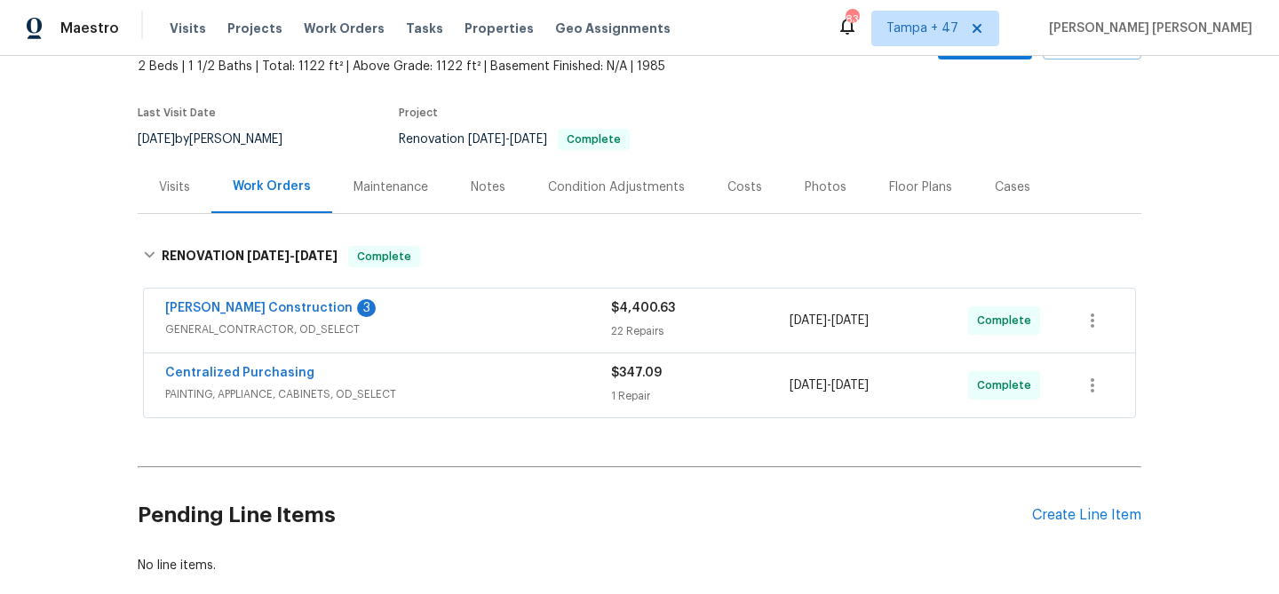
click at [477, 385] on div "Centralized Purchasing" at bounding box center [388, 374] width 446 height 21
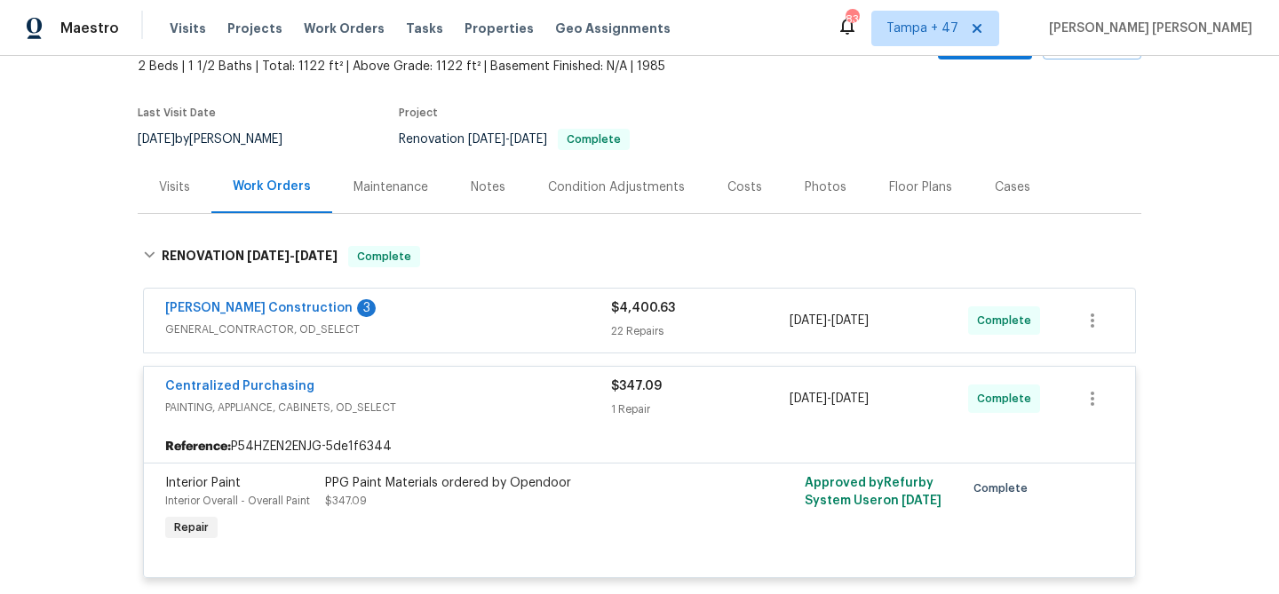
click at [558, 329] on span "GENERAL_CONTRACTOR, OD_SELECT" at bounding box center [388, 330] width 446 height 18
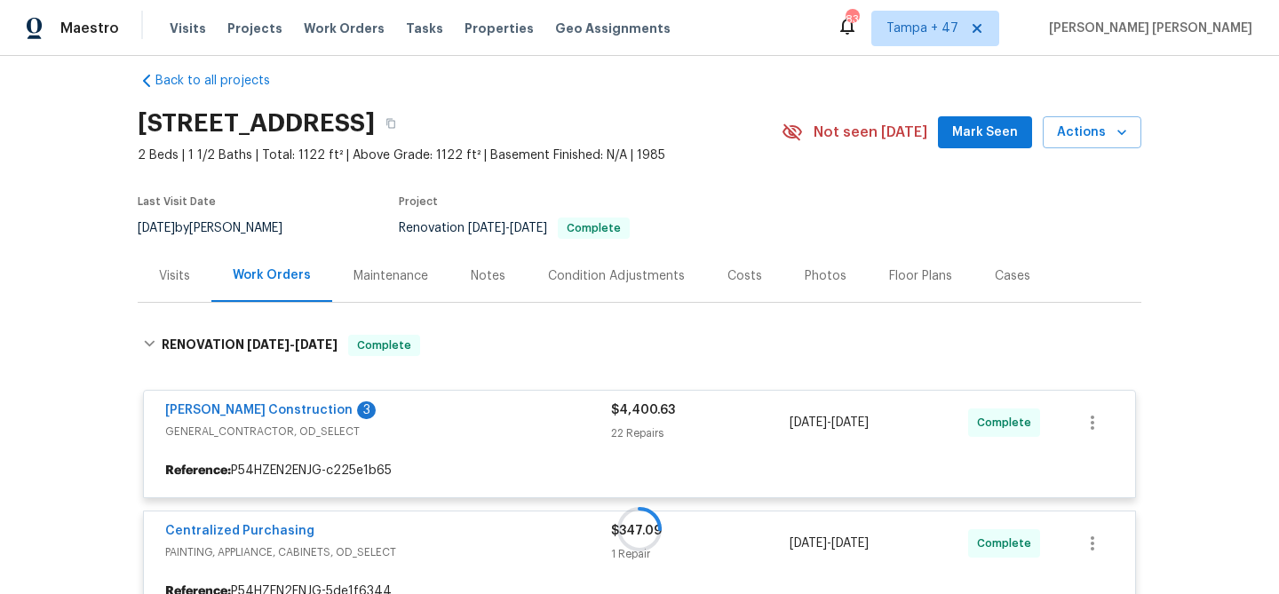
scroll to position [0, 0]
